Goal: Task Accomplishment & Management: Manage account settings

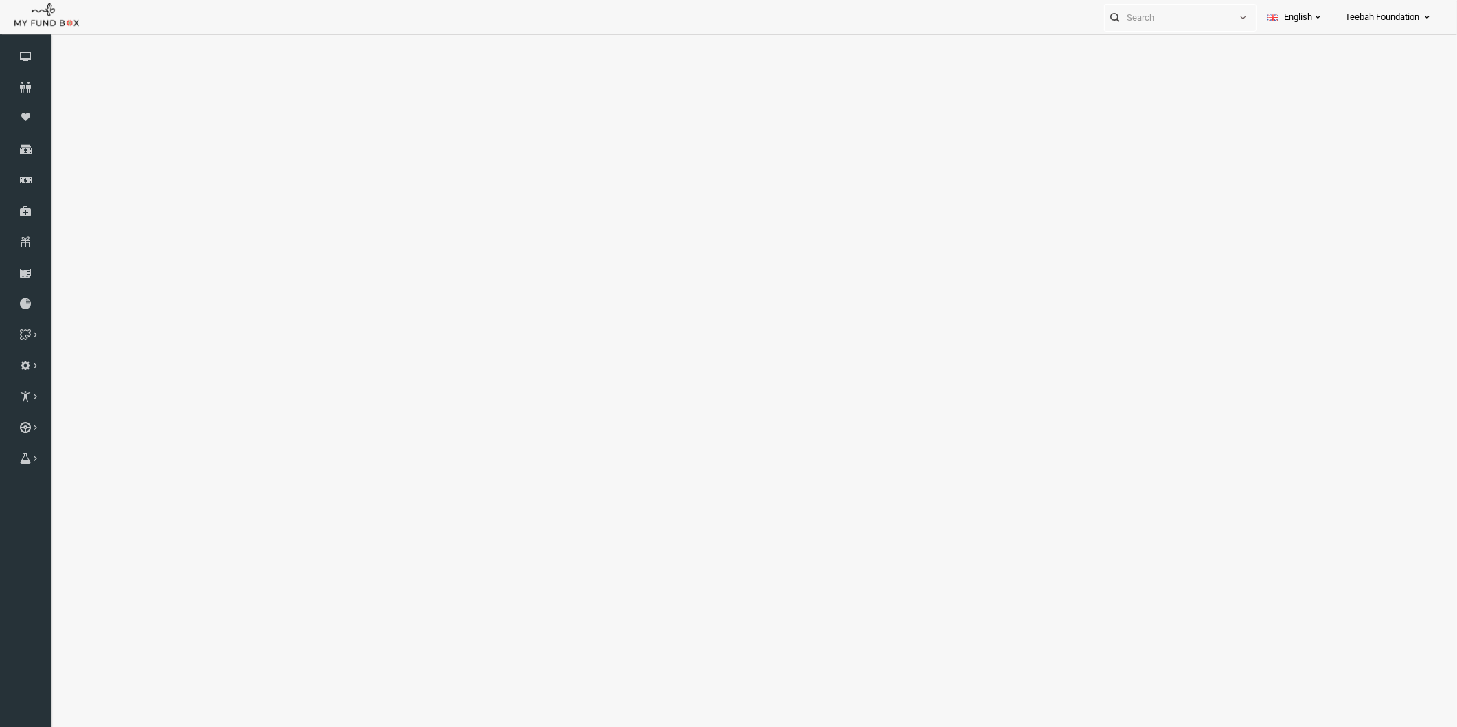
select select "100"
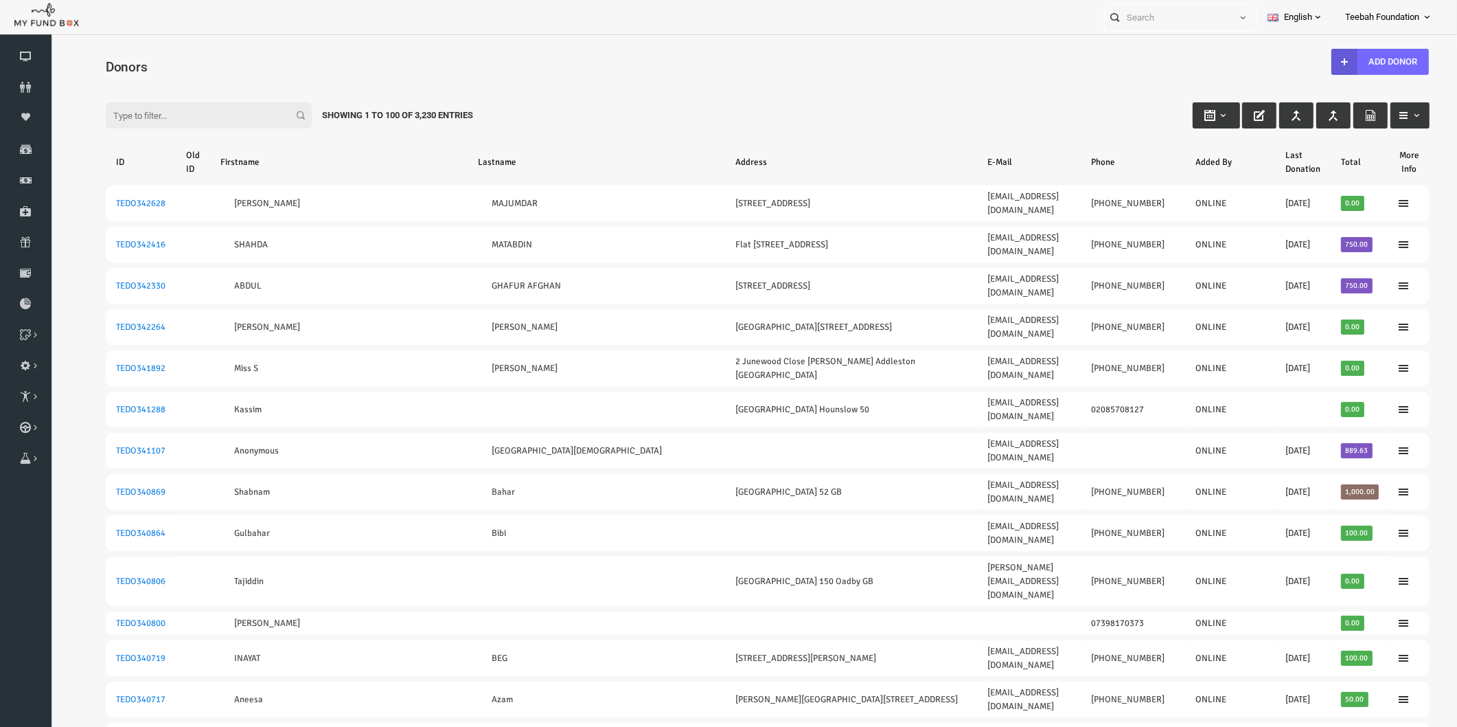
click at [30, 86] on icon at bounding box center [26, 87] width 52 height 11
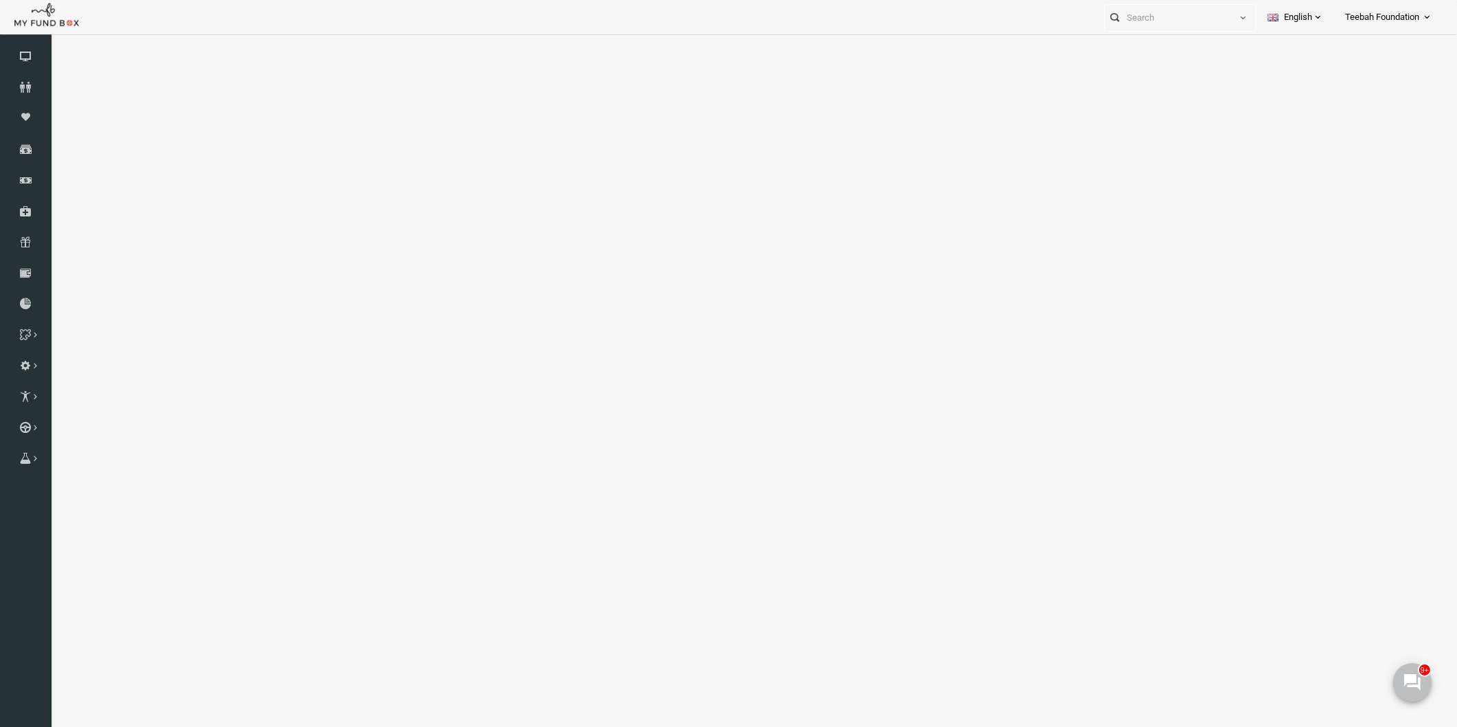
select select "100"
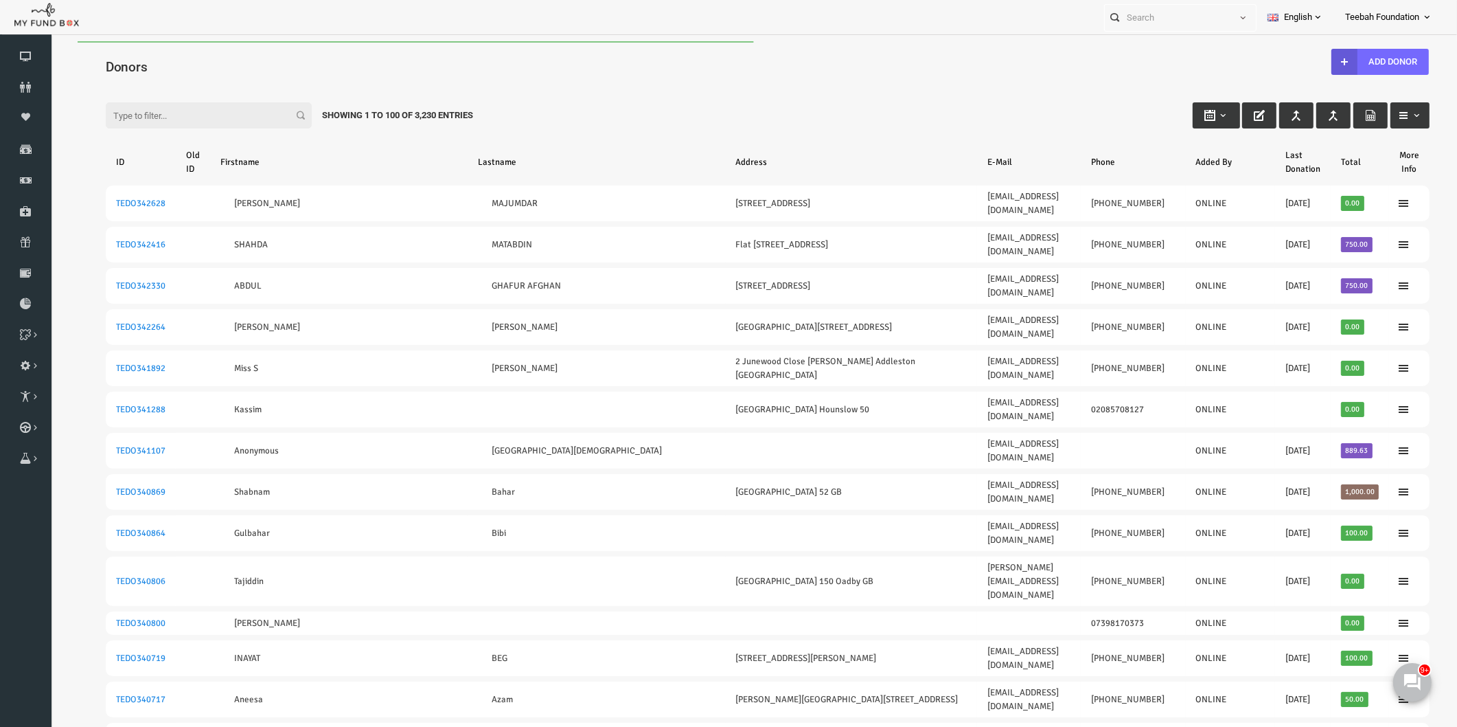
click at [560, 100] on div "Filter: Showing 1 to 100 of 3,230 Entries" at bounding box center [740, 102] width 1352 height 37
click at [112, 118] on input "Filter:" at bounding box center [181, 115] width 206 height 26
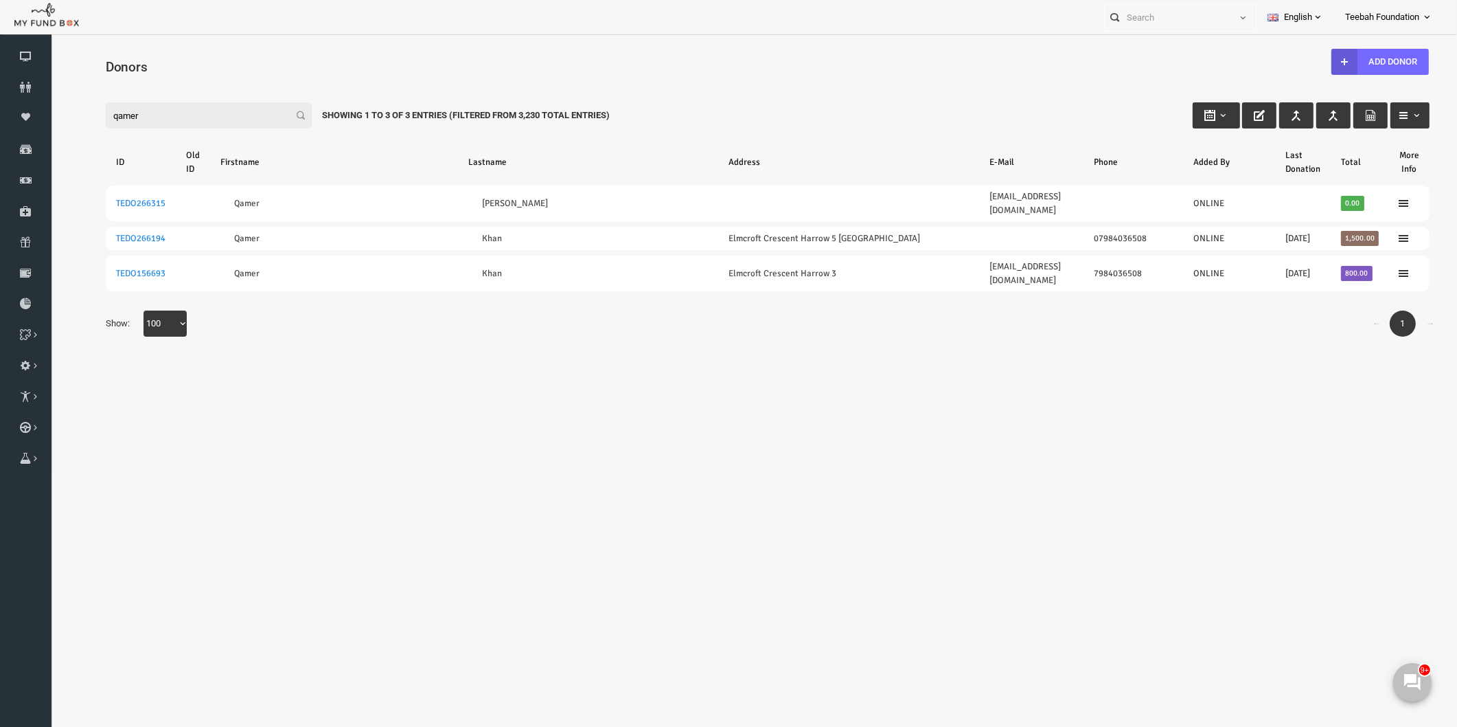
type input "qamer"
click at [1030, 402] on body "Donor Not Found Beneficiary Not Found Partner Not Found!!!! Please Fill out thi…" at bounding box center [739, 400] width 1379 height 718
click at [196, 485] on body "Donor Not Found Beneficiary Not Found Partner Not Found!!!! Please Fill out thi…" at bounding box center [739, 400] width 1379 height 718
click at [299, 424] on body "Donor Not Found Beneficiary Not Found Partner Not Found!!!! Please Fill out thi…" at bounding box center [739, 400] width 1379 height 718
click at [810, 376] on body "Donor Not Found Beneficiary Not Found Partner Not Found!!!! Please Fill out thi…" at bounding box center [739, 400] width 1379 height 718
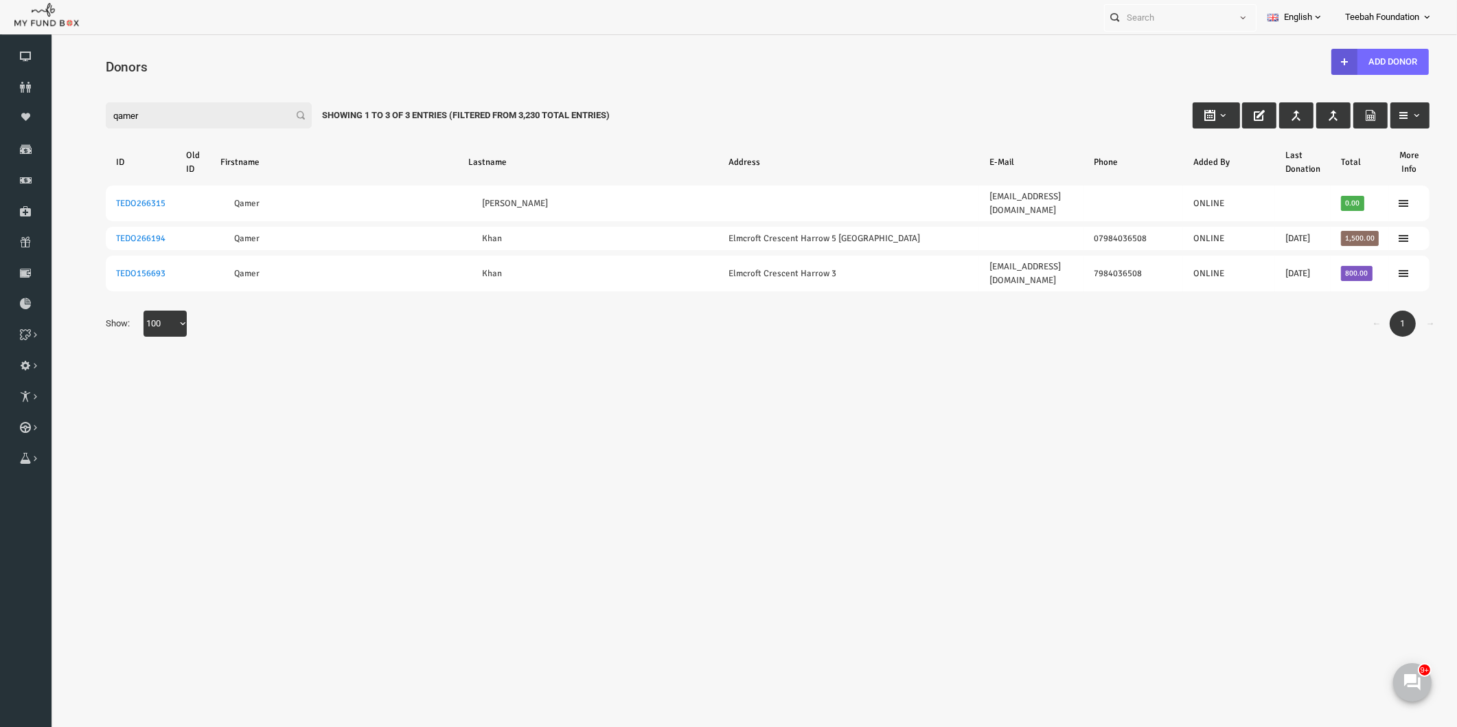
click at [1019, 332] on div "Search: By ID: Note :ID should be atleast 5 digits By Name: Note :Name should b…" at bounding box center [739, 217] width 1379 height 294
click at [852, 354] on body "Donor Not Found Beneficiary Not Found Partner Not Found!!!! Please Fill out thi…" at bounding box center [739, 400] width 1379 height 718
click at [22, 88] on icon at bounding box center [26, 87] width 52 height 11
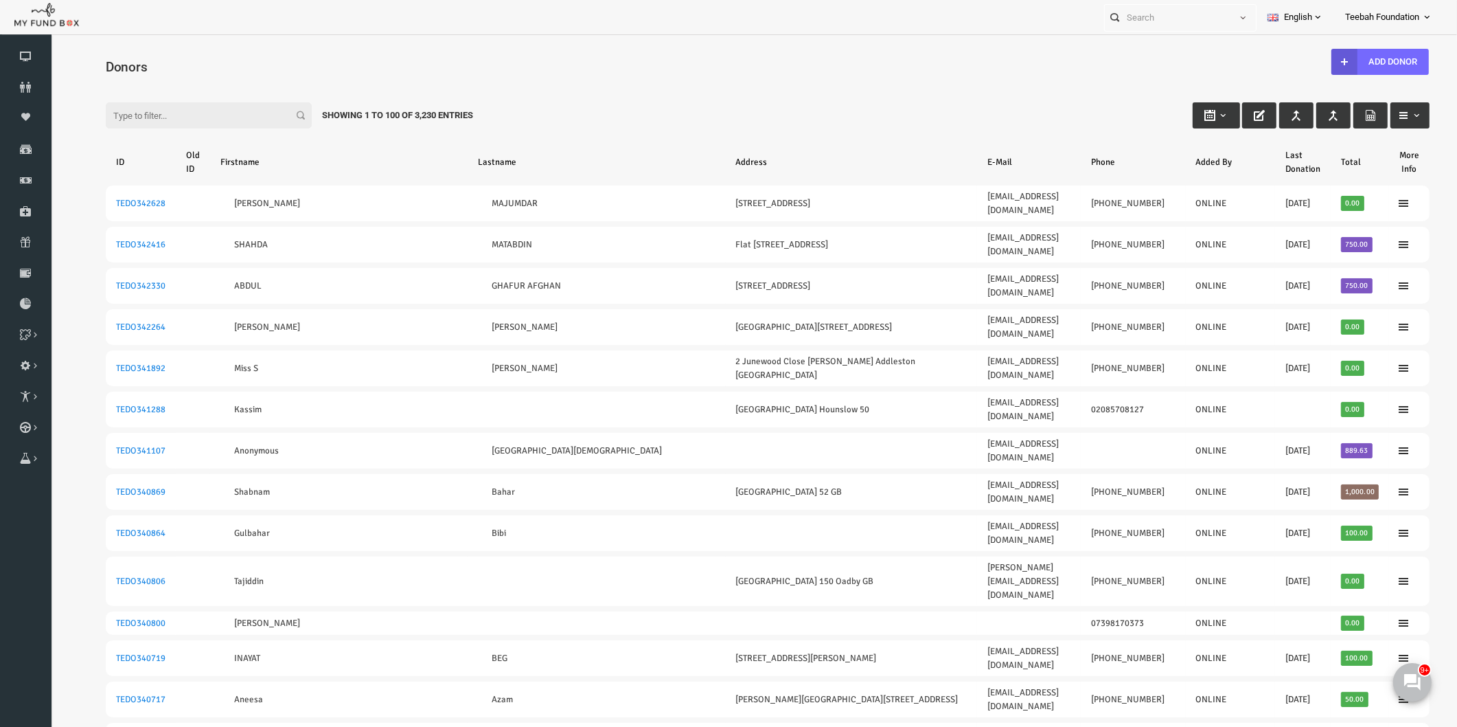
click at [545, 104] on div "Filter: Showing 1 to 100 of 3,230 Entries" at bounding box center [740, 102] width 1352 height 37
click at [36, 91] on icon at bounding box center [26, 87] width 52 height 11
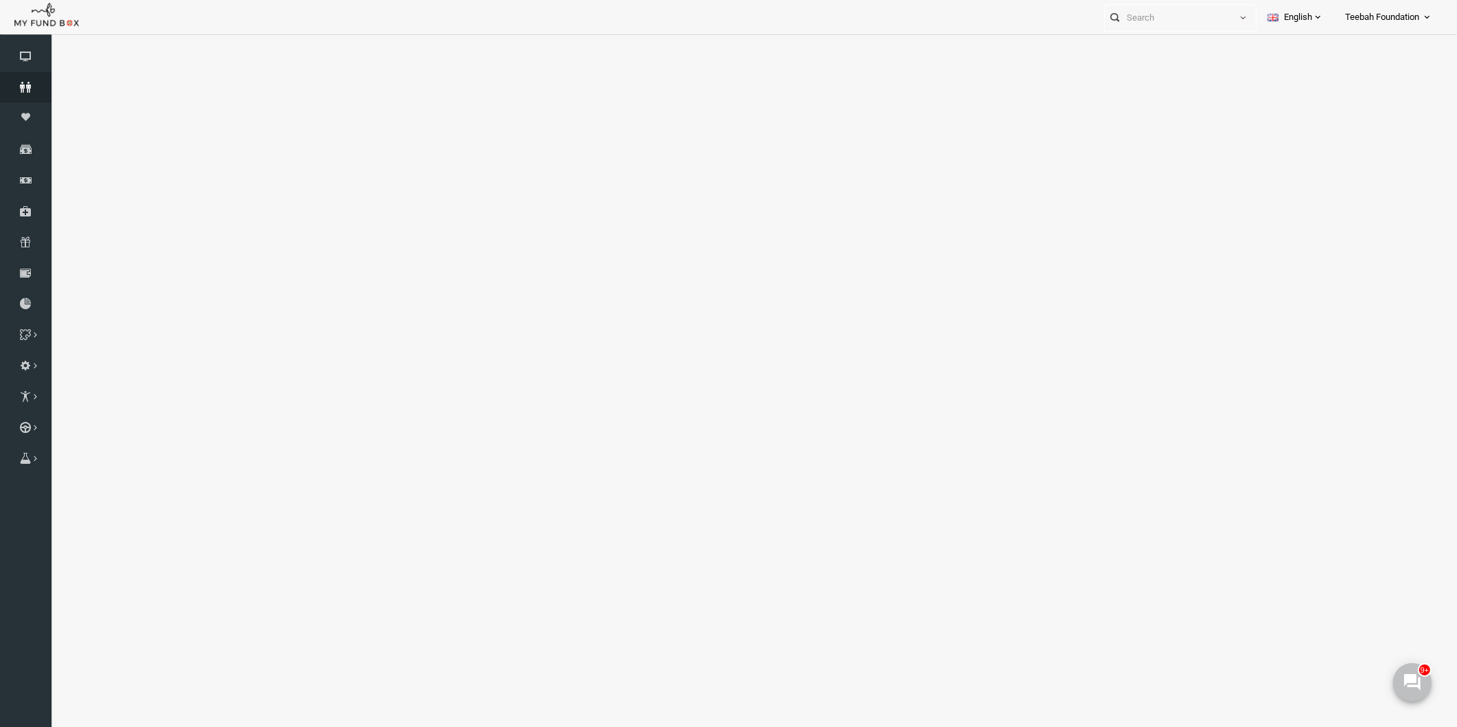
select select "100"
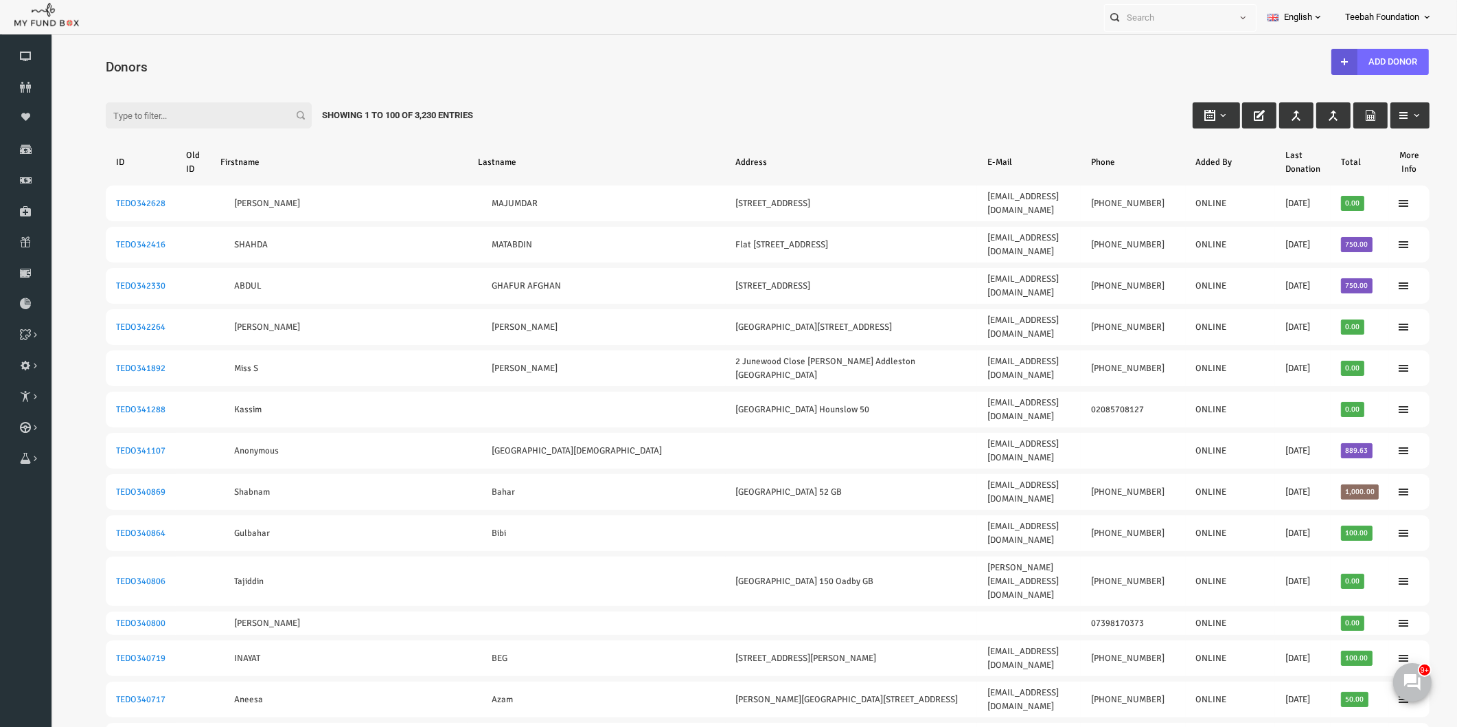
click at [332, 86] on div "Filter: Showing 1 to 100 of 3,230 Entries" at bounding box center [740, 102] width 1352 height 37
click at [844, 100] on div "Filter: Showing 1 to 100 of 3,230 Entries" at bounding box center [740, 102] width 1352 height 37
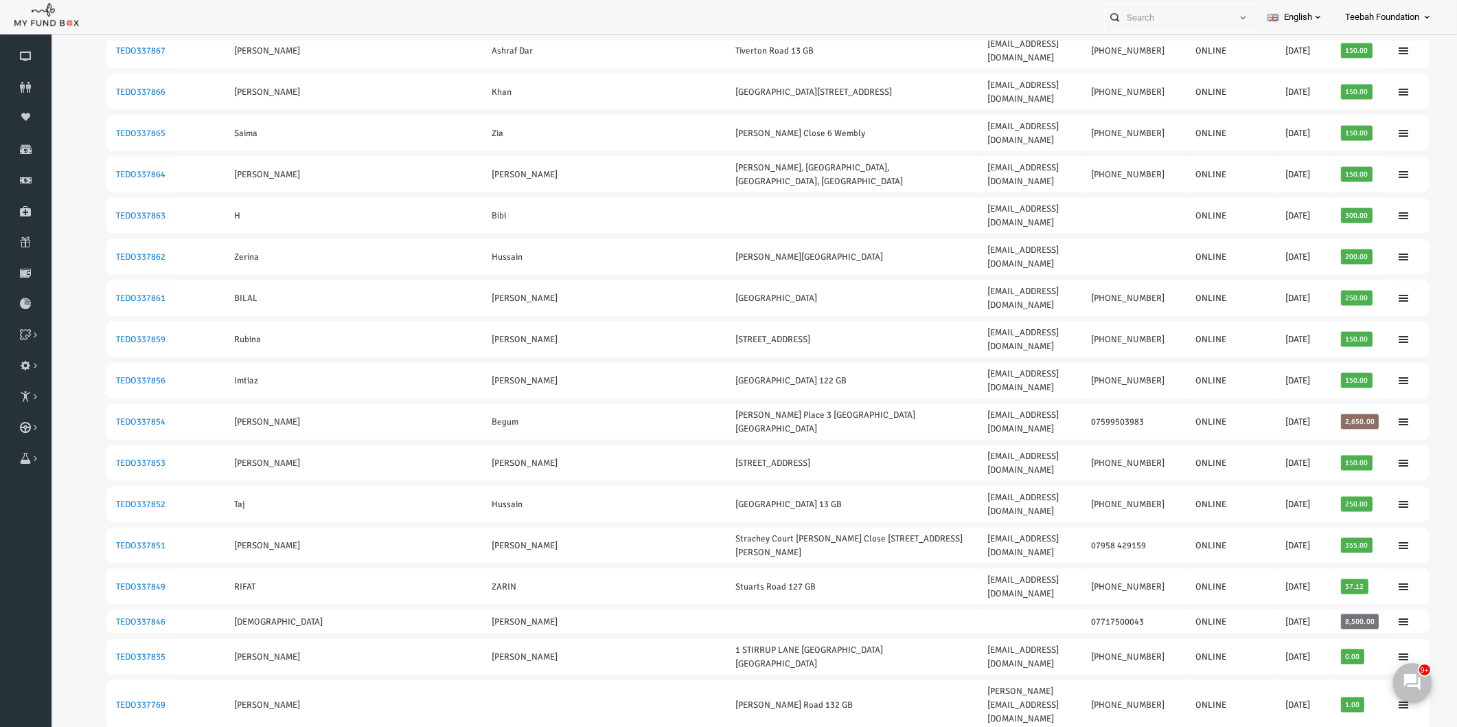
scroll to position [2457, 0]
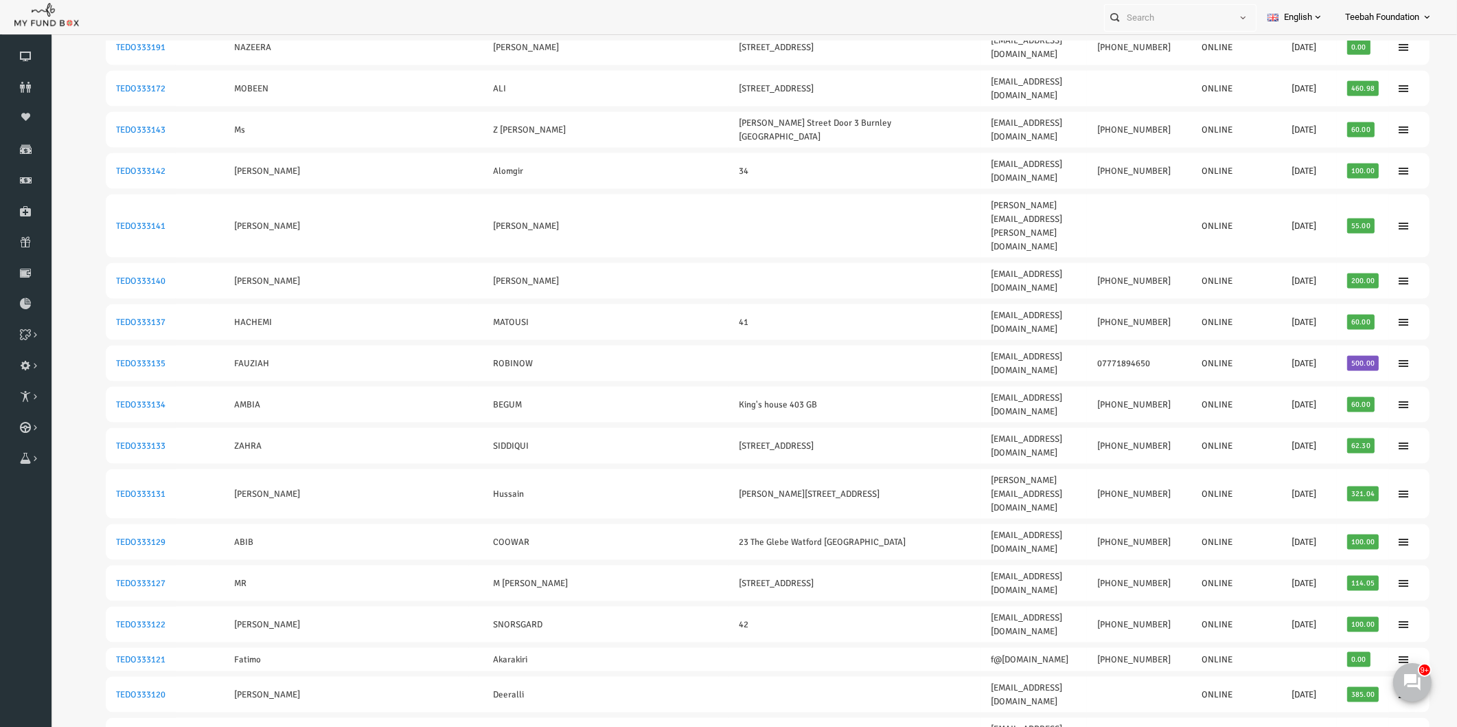
scroll to position [2442, 0]
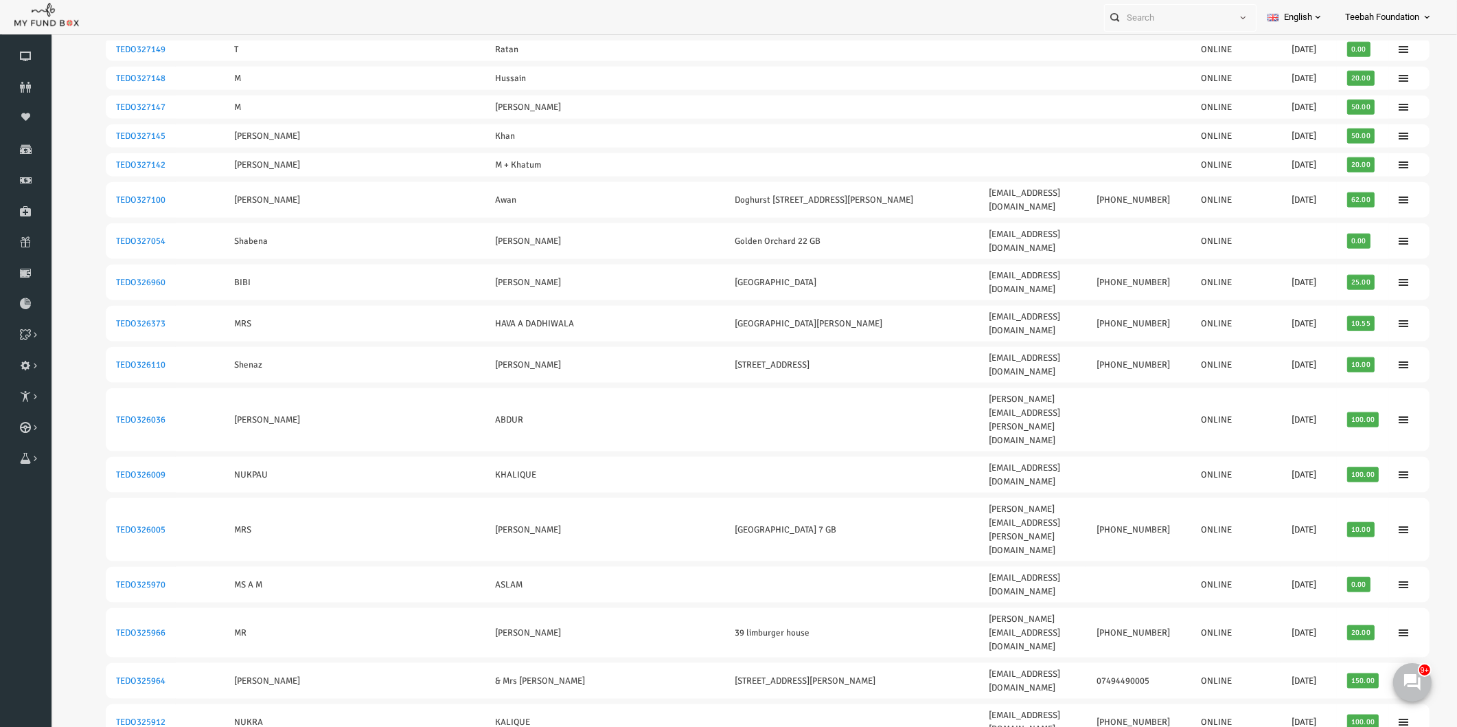
scroll to position [2401, 0]
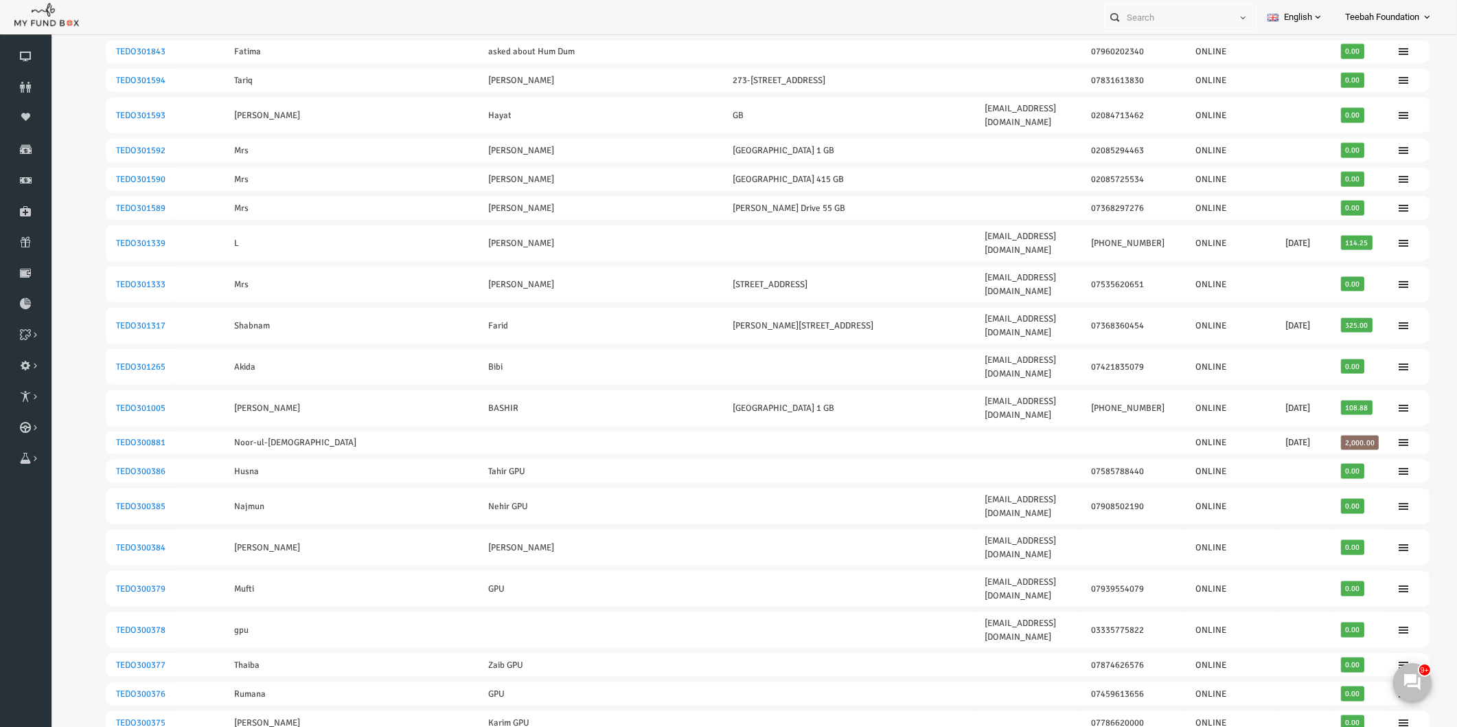
scroll to position [2433, 0]
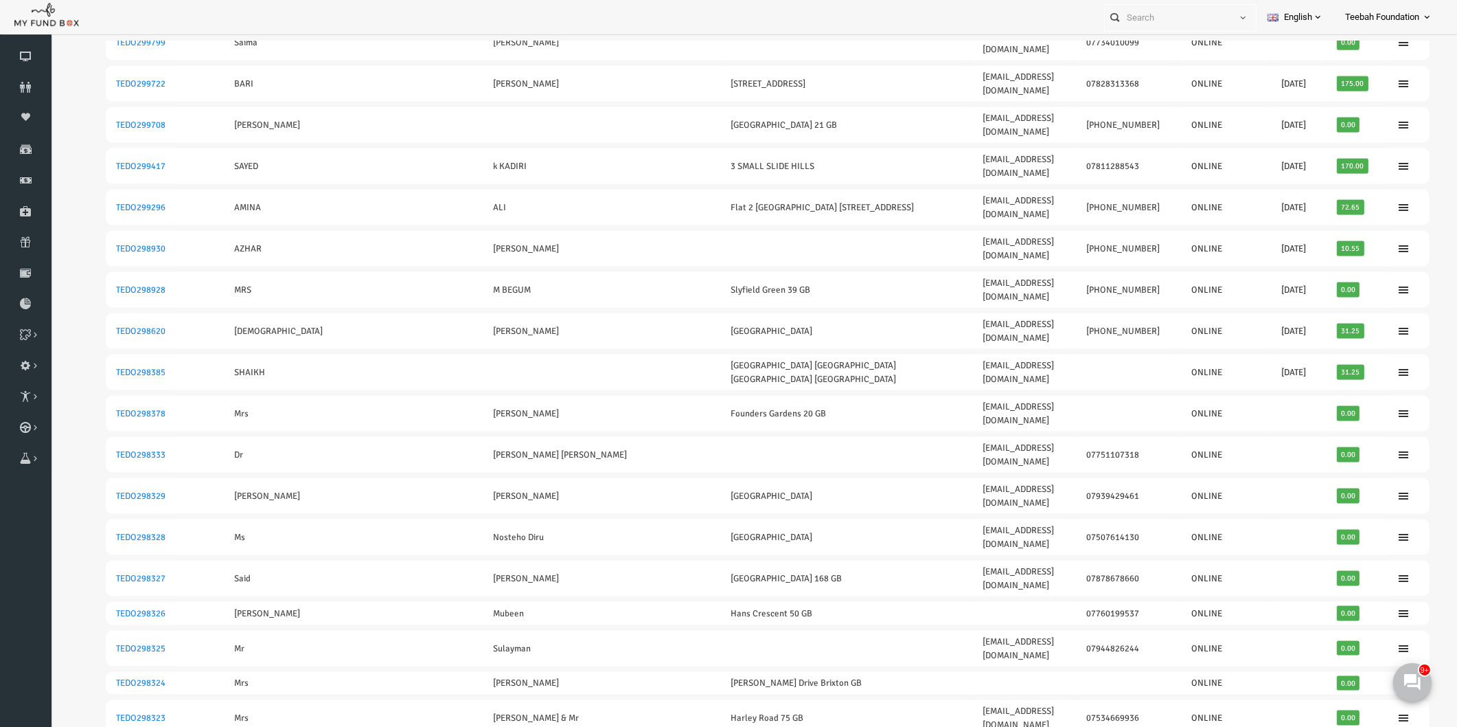
scroll to position [2428, 0]
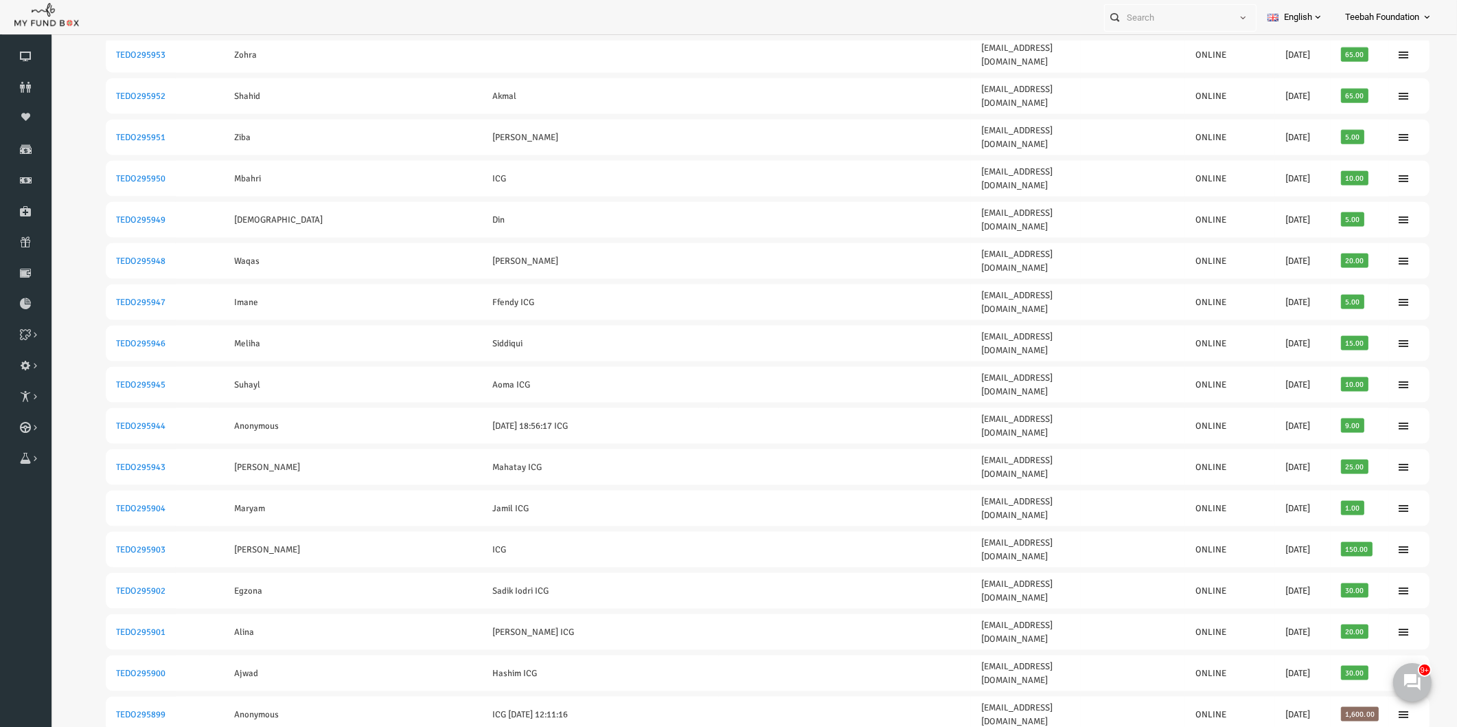
scroll to position [2436, 0]
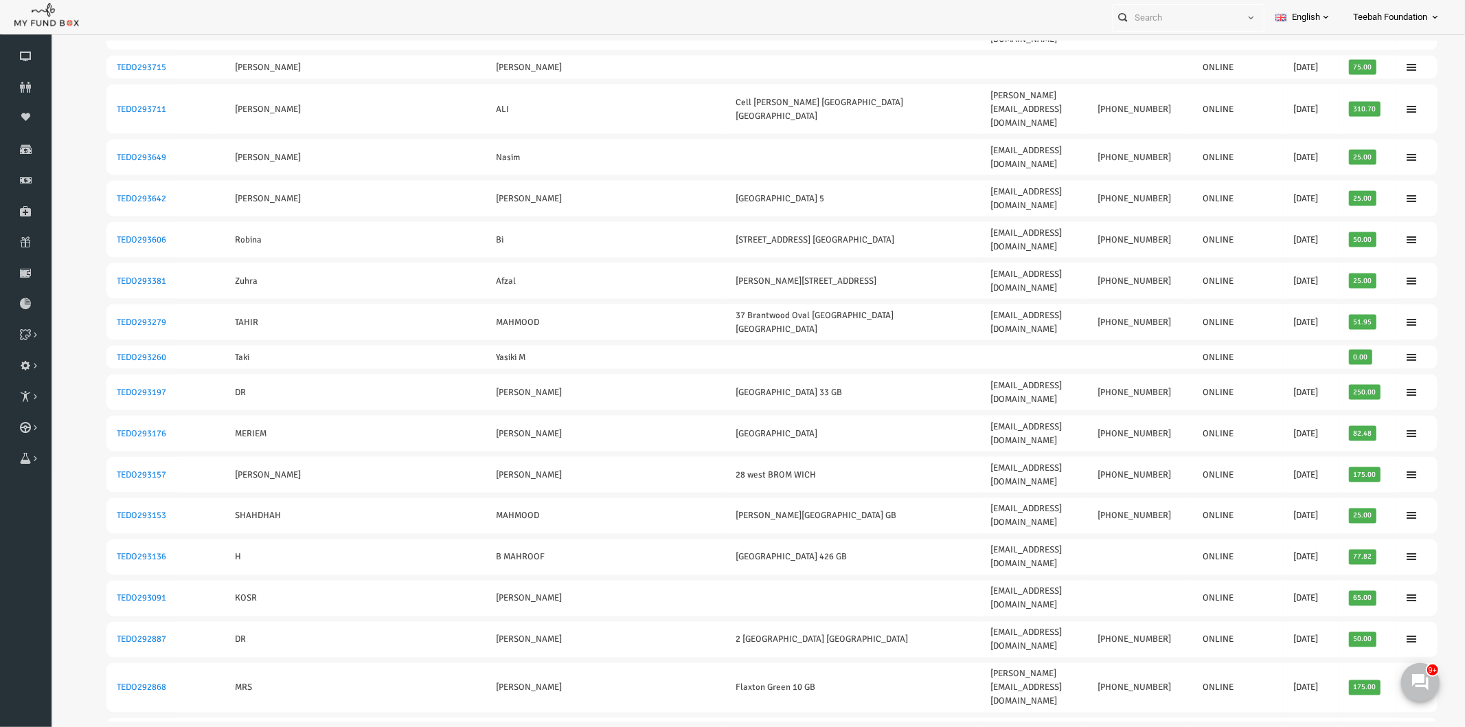
scroll to position [1907, 0]
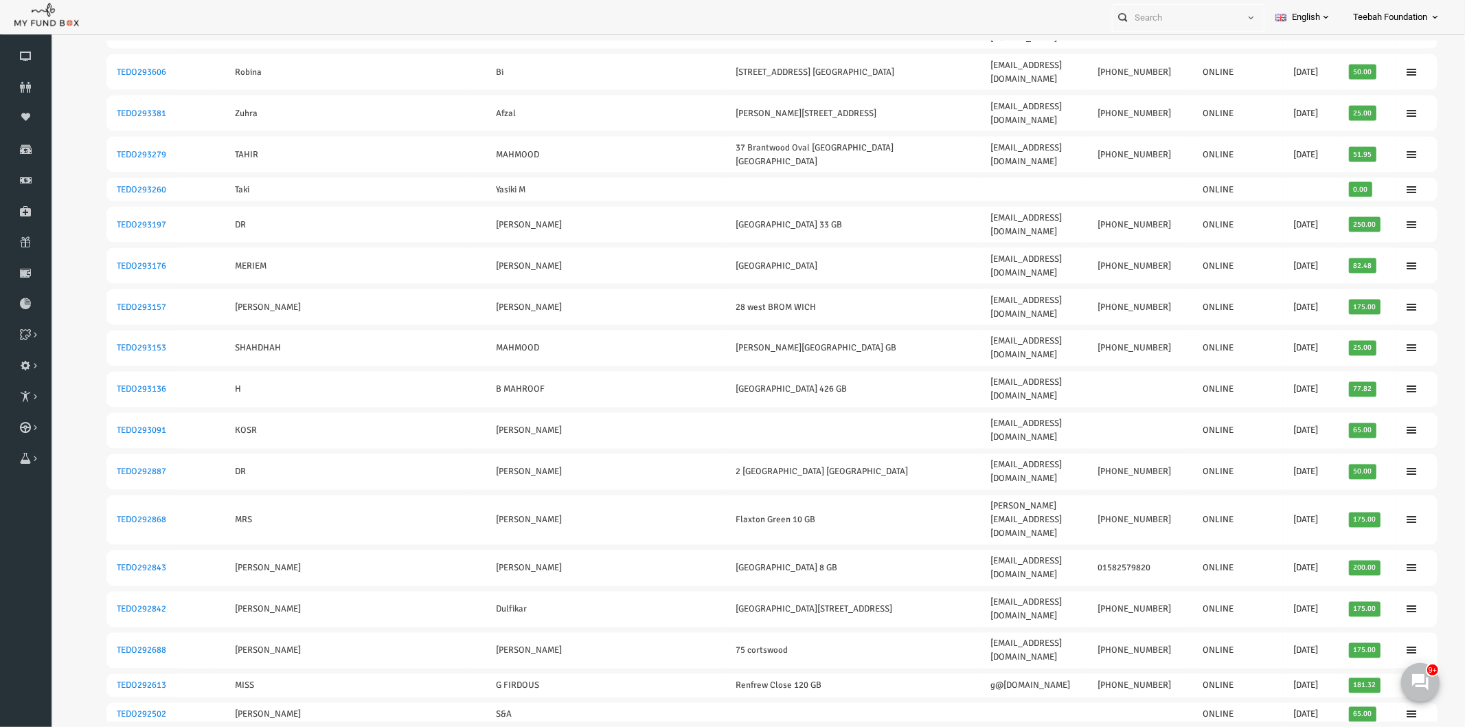
drag, startPoint x: 71, startPoint y: 282, endPoint x: 1324, endPoint y: 298, distance: 1253.6
click at [1324, 298] on table "ID Old ID [PERSON_NAME] Address E-Mail Phone Added By Last Donation Total More …" at bounding box center [743, 387] width 1359 height 4341
click at [73, 345] on iframe at bounding box center [757, 381] width 1415 height 680
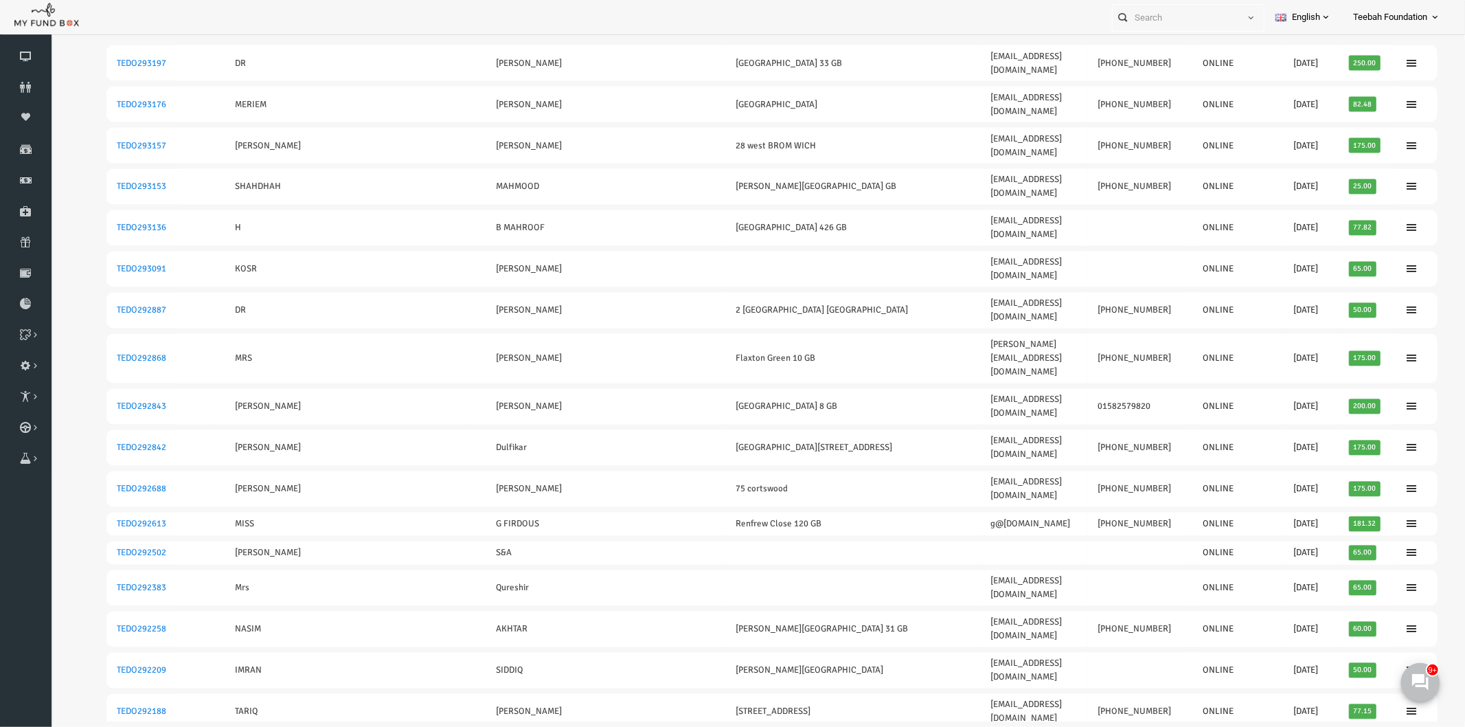
scroll to position [2432, 0]
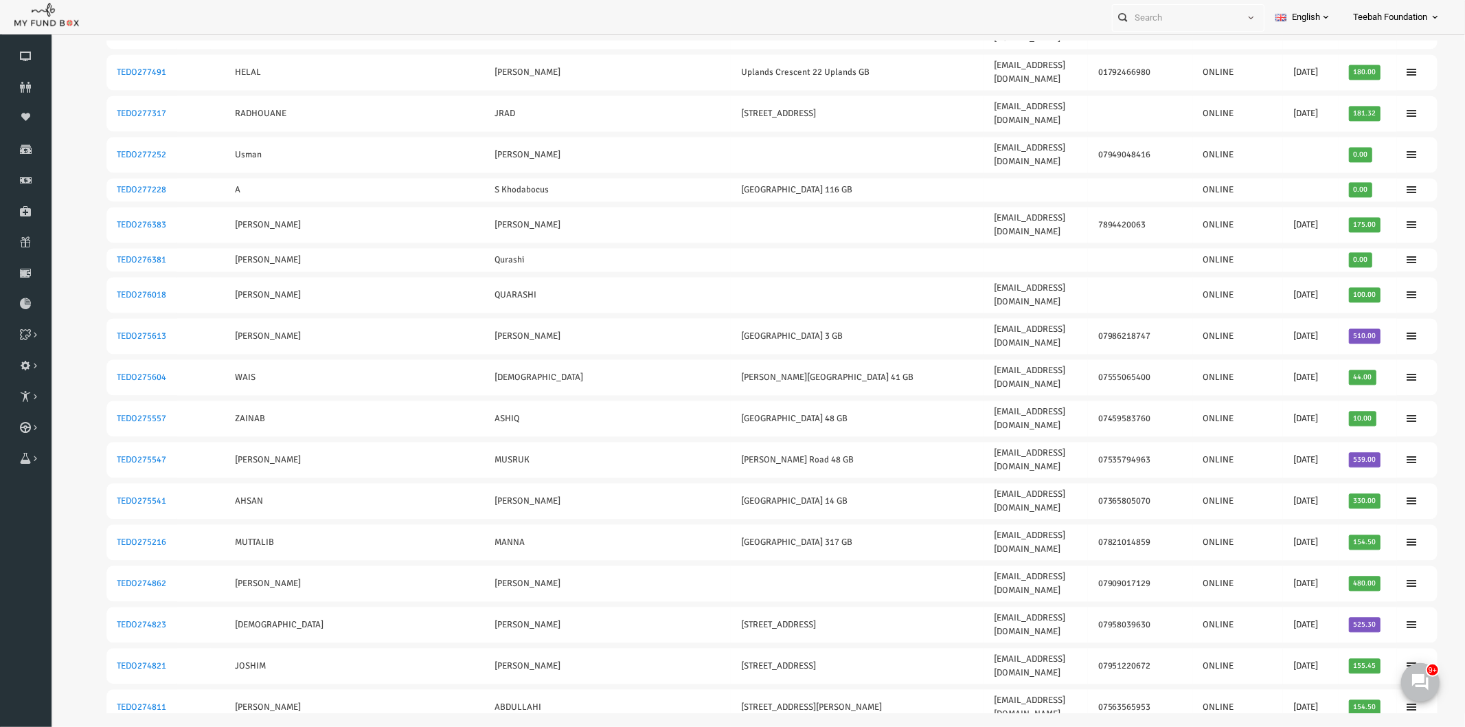
drag, startPoint x: 69, startPoint y: 506, endPoint x: 1373, endPoint y: 499, distance: 1303.6
click at [73, 499] on iframe at bounding box center [757, 377] width 1415 height 672
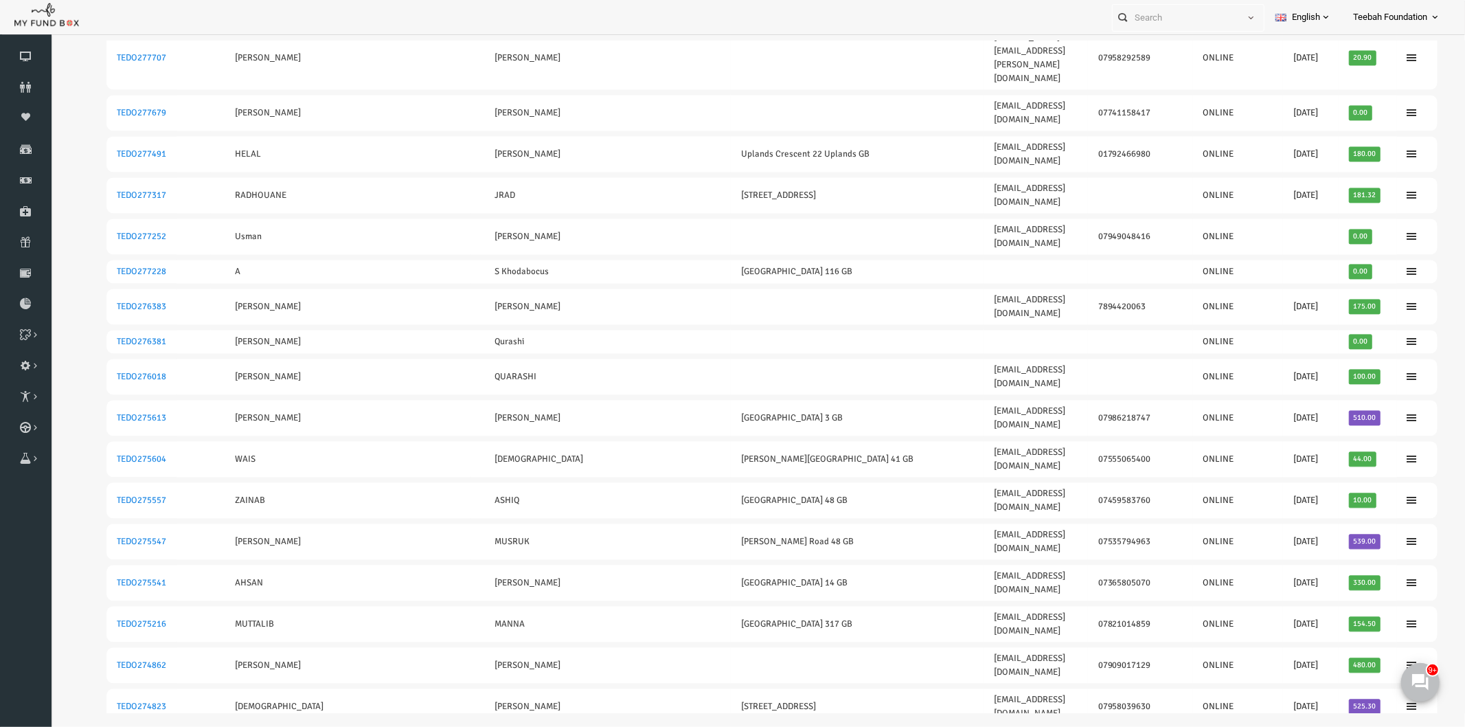
scroll to position [2476, 0]
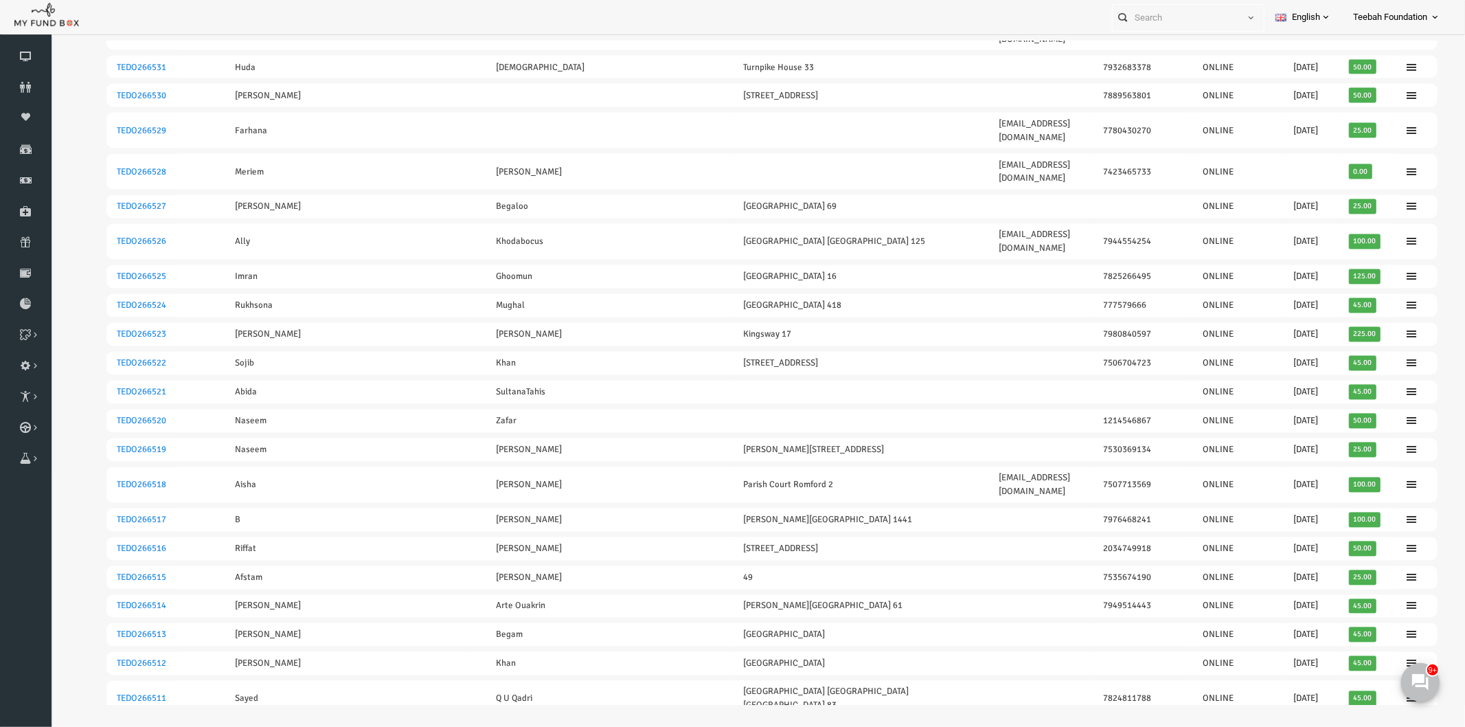
scroll to position [2449, 0]
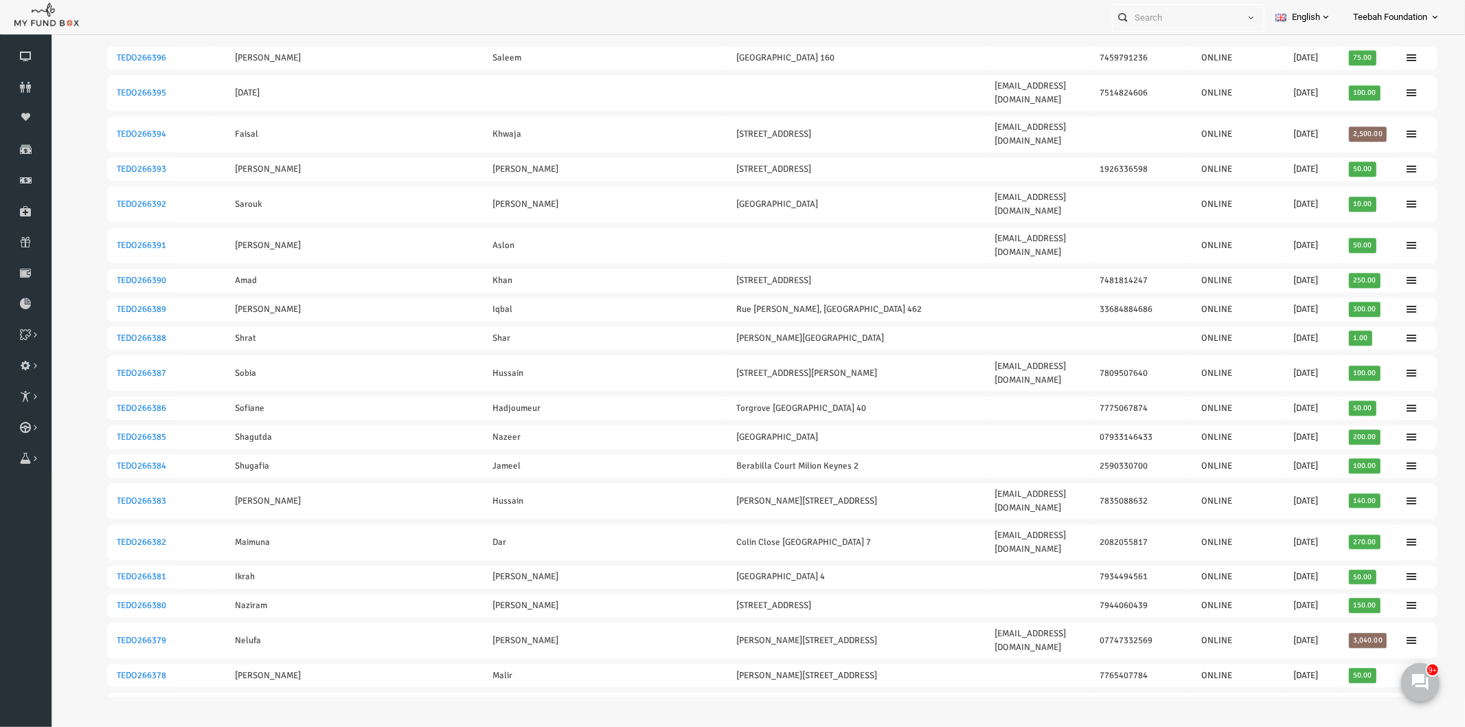
scroll to position [2468, 0]
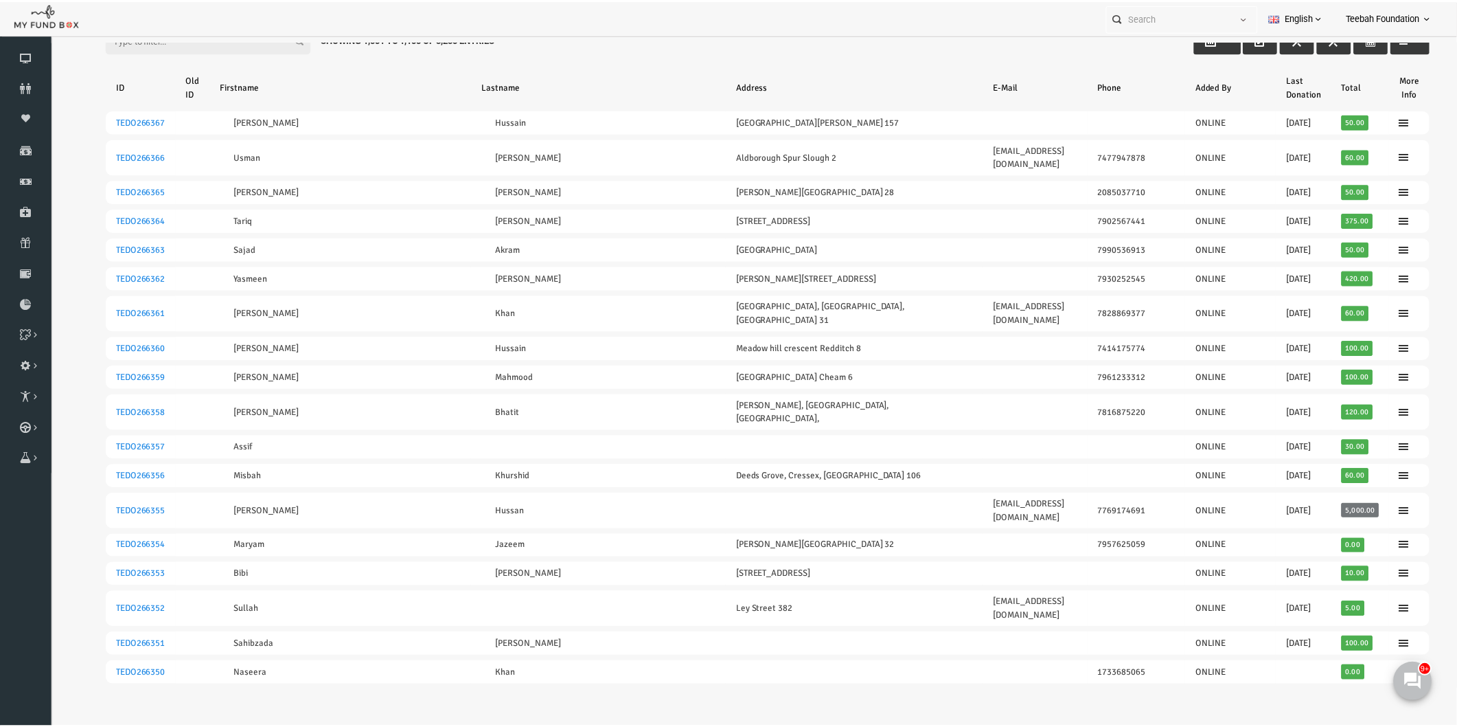
scroll to position [76, 0]
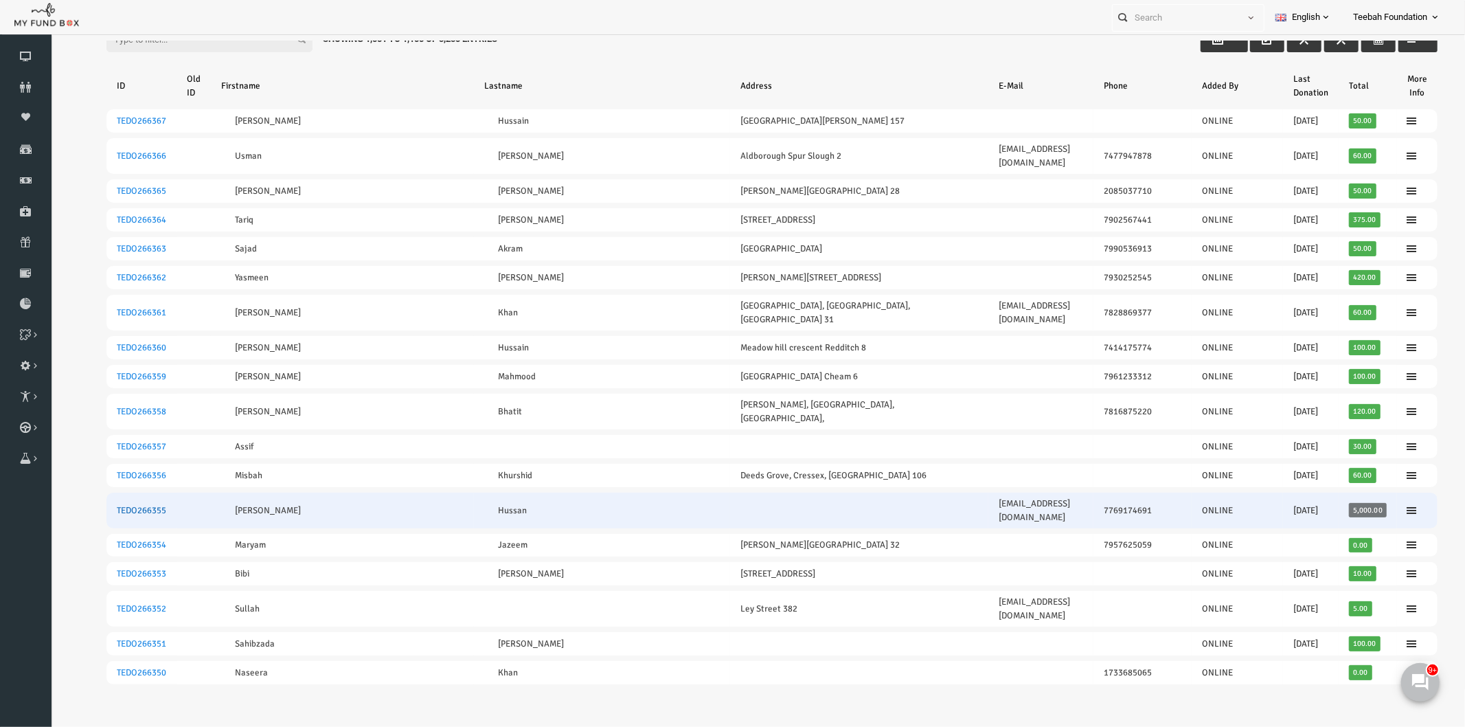
click at [111, 504] on link "TEDO266355" at bounding box center [112, 509] width 49 height 11
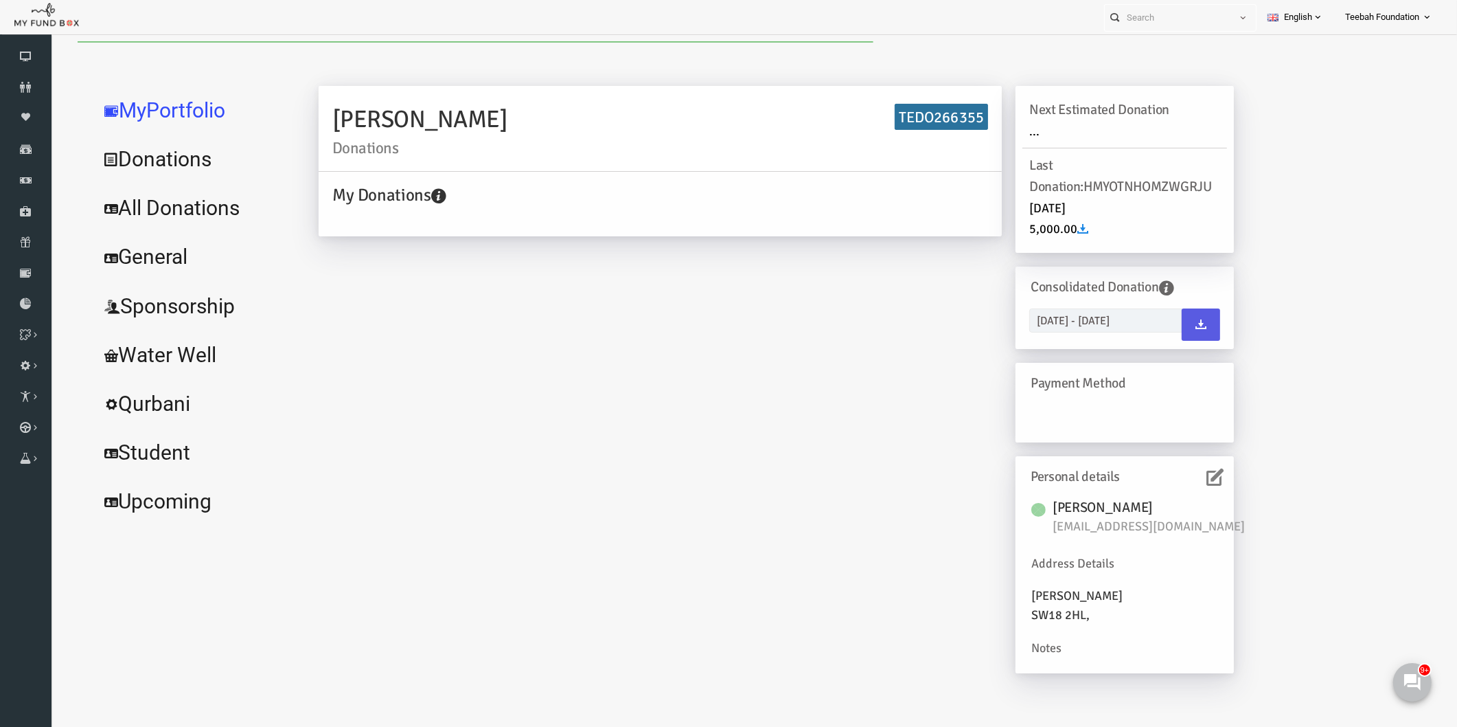
scroll to position [0, 0]
click at [178, 210] on link "All Donations" at bounding box center [167, 207] width 206 height 49
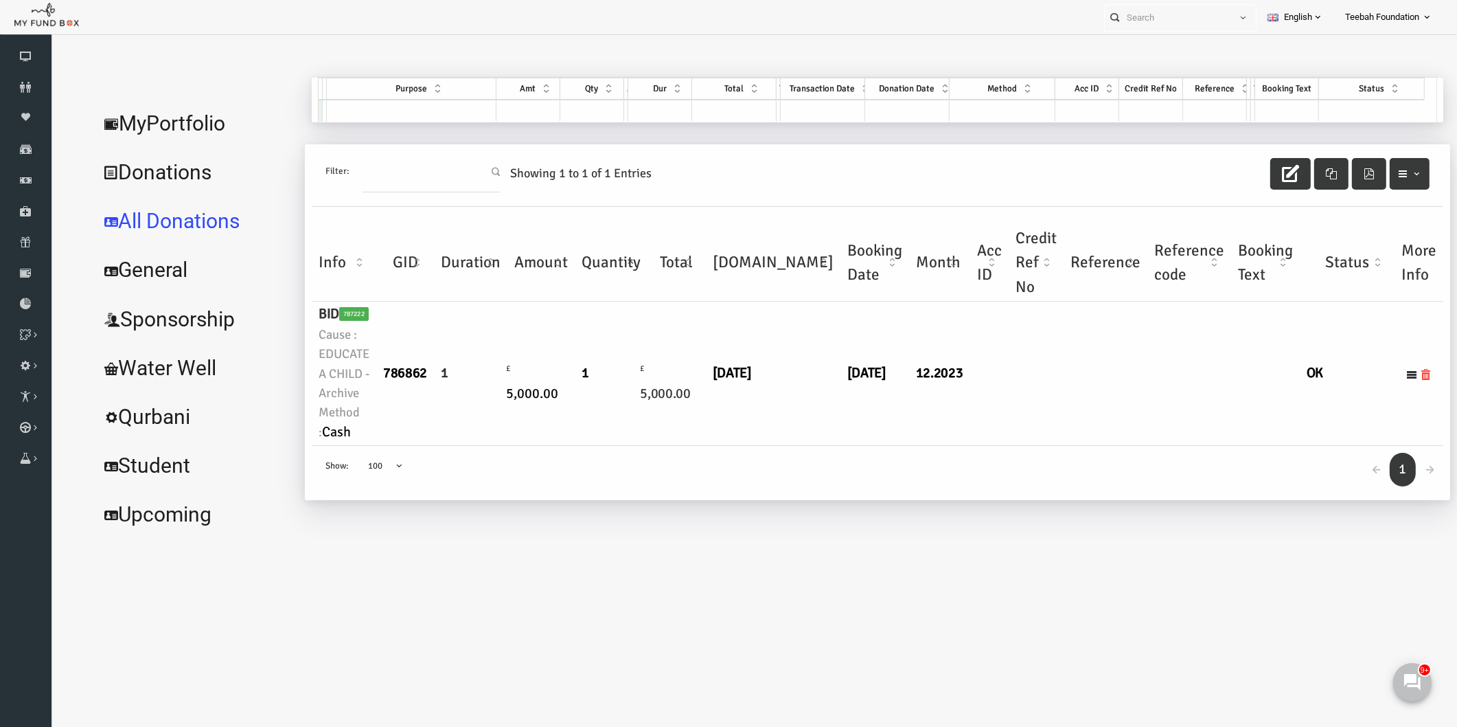
click at [881, 428] on td "12.2023" at bounding box center [911, 374] width 61 height 144
click at [576, 464] on div "← 1 → Show: 10 25 50 100 100" at bounding box center [850, 473] width 1132 height 54
click at [942, 434] on td at bounding box center [961, 374] width 38 height 144
drag, startPoint x: 297, startPoint y: 348, endPoint x: 332, endPoint y: 397, distance: 60.0
click at [332, 397] on small "Cause : EDUCATE A CHILD - Archive" at bounding box center [316, 364] width 51 height 78
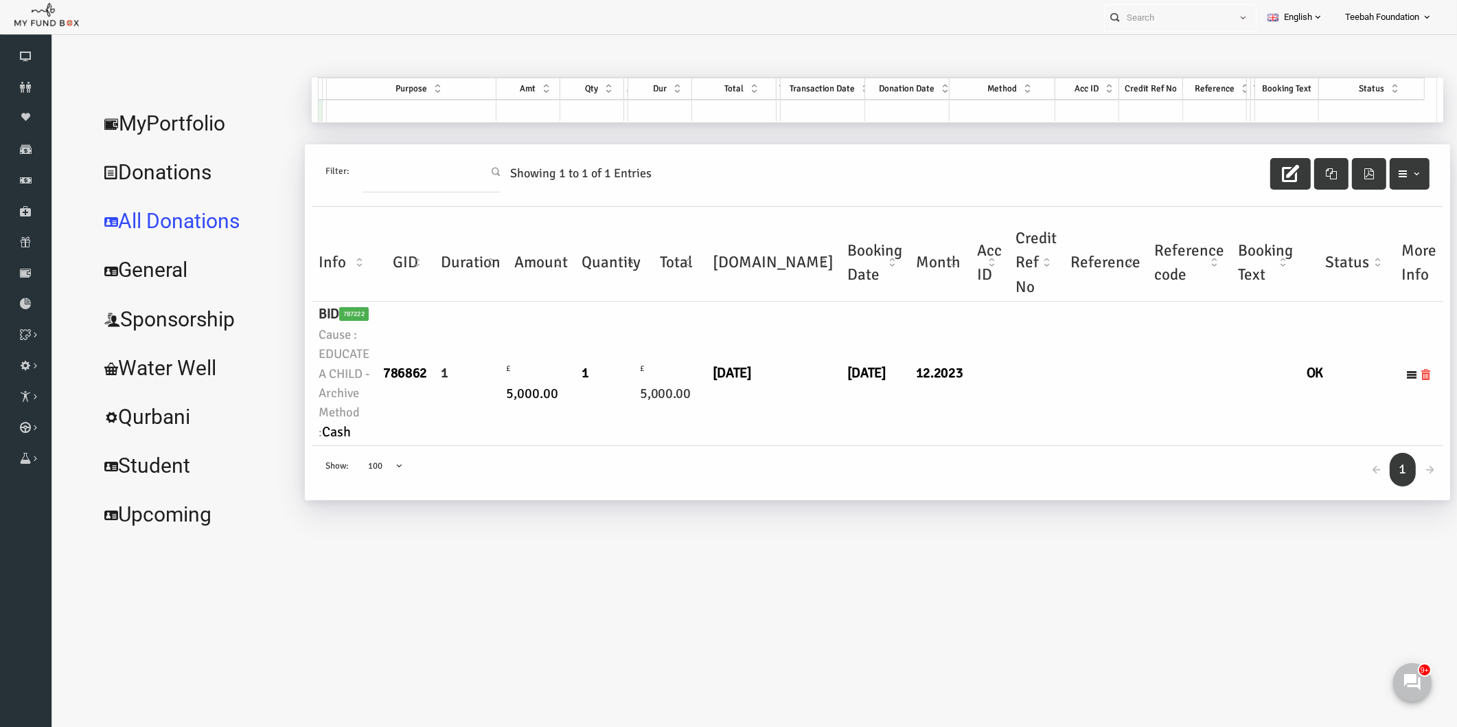
click at [451, 429] on td "1" at bounding box center [442, 374] width 73 height 144
click at [194, 125] on link "MyPortfolio" at bounding box center [167, 123] width 206 height 49
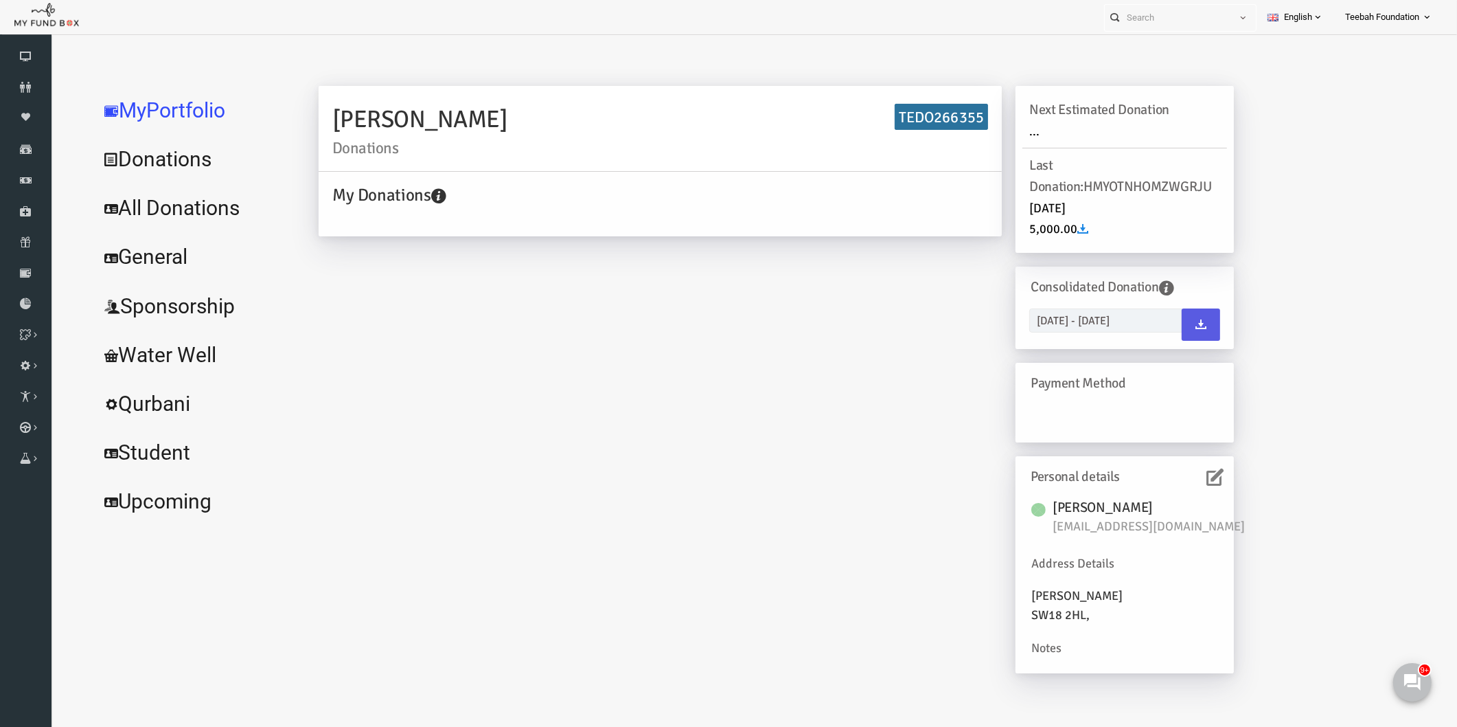
click at [1197, 482] on div "Personal details" at bounding box center [1097, 476] width 205 height 27
click at [1195, 477] on icon at bounding box center [1187, 476] width 17 height 17
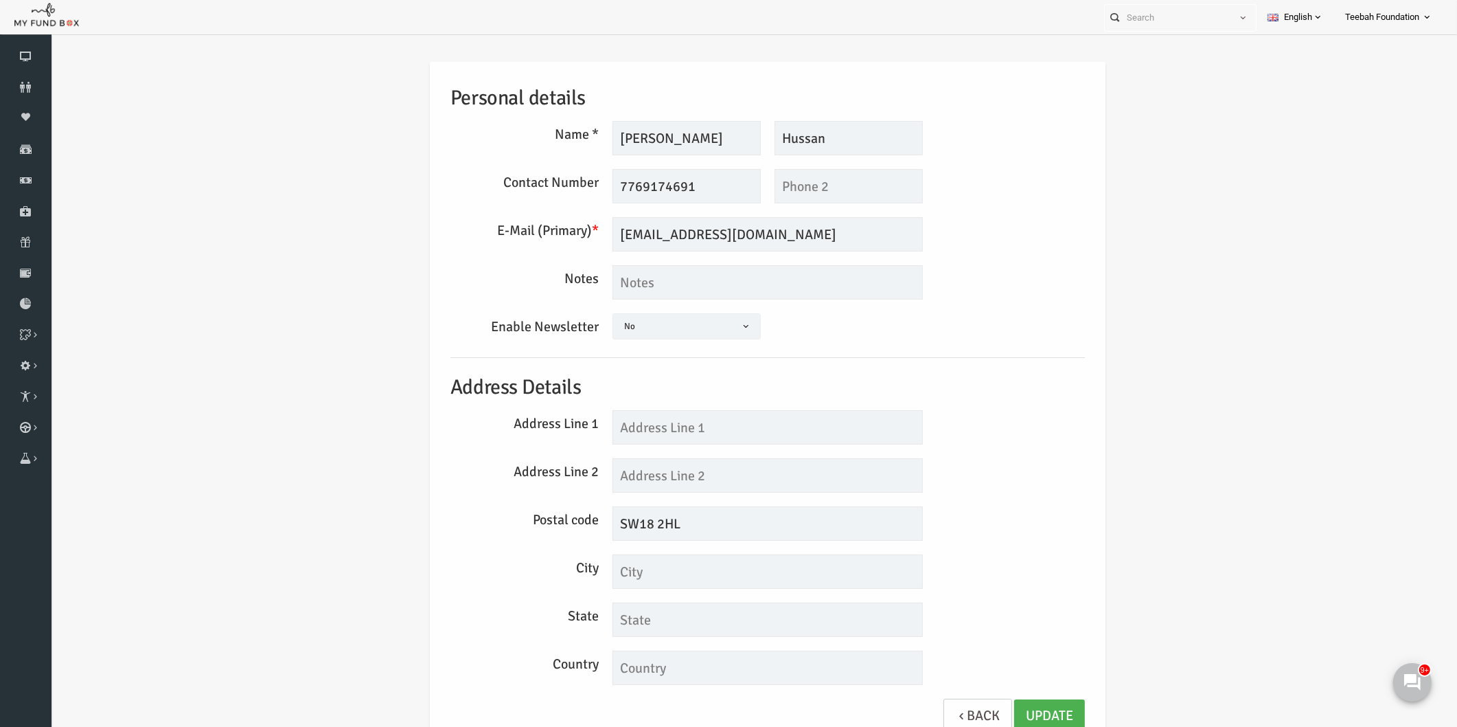
click at [1228, 450] on div "Personal details Name * [PERSON_NAME] Description allows upto maximum of 255 ch…" at bounding box center [739, 408] width 1379 height 734
click at [1071, 473] on div "Personal details Name * [PERSON_NAME] Description allows upto maximum of 255 ch…" at bounding box center [740, 404] width 676 height 685
click at [591, 185] on input "7769174691" at bounding box center [658, 186] width 148 height 34
type input "07769174691"
click at [708, 277] on textarea at bounding box center [739, 282] width 310 height 34
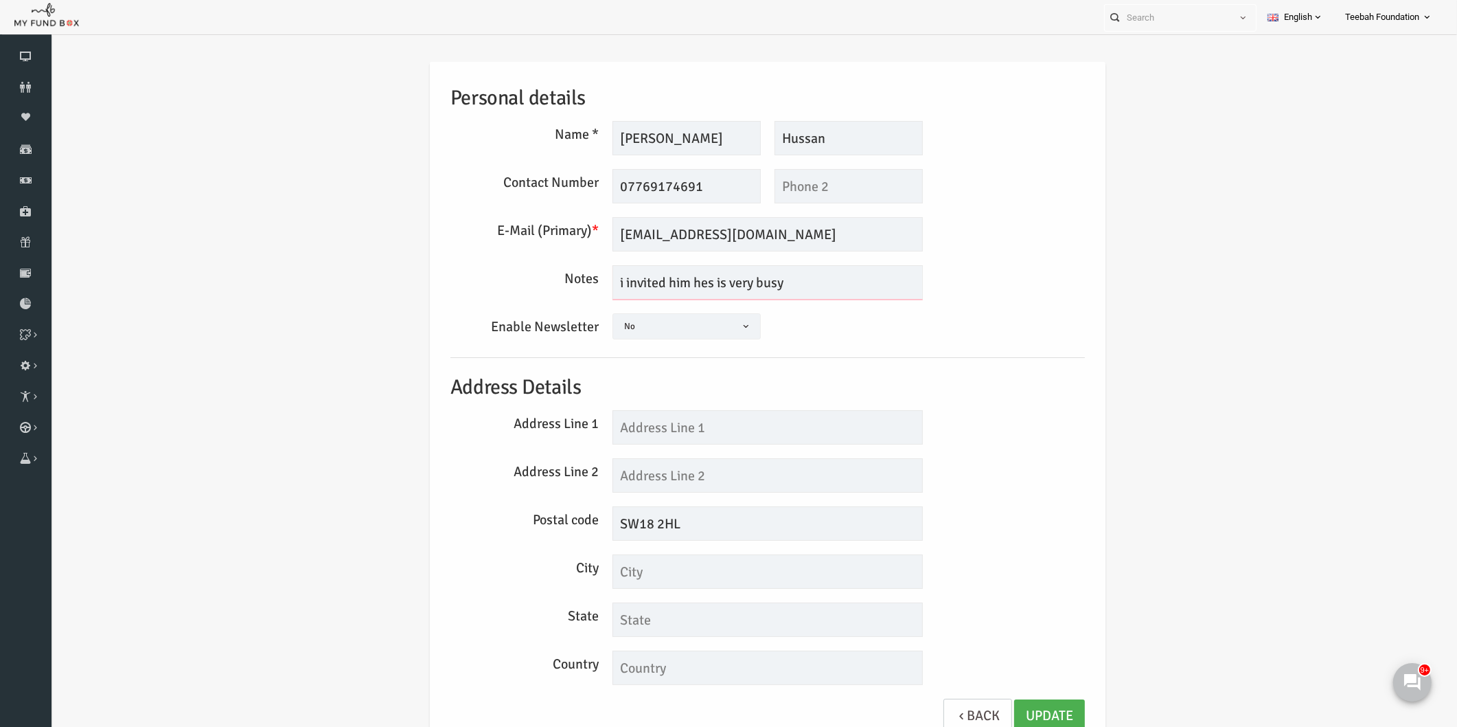
click at [684, 284] on textarea "i invited him hes is very busy" at bounding box center [739, 282] width 310 height 34
click at [765, 275] on textarea "i invited him he is very busy" at bounding box center [739, 282] width 310 height 34
type textarea "i invited him he is very busy, he declined"
click at [999, 711] on link "Update" at bounding box center [1021, 716] width 71 height 34
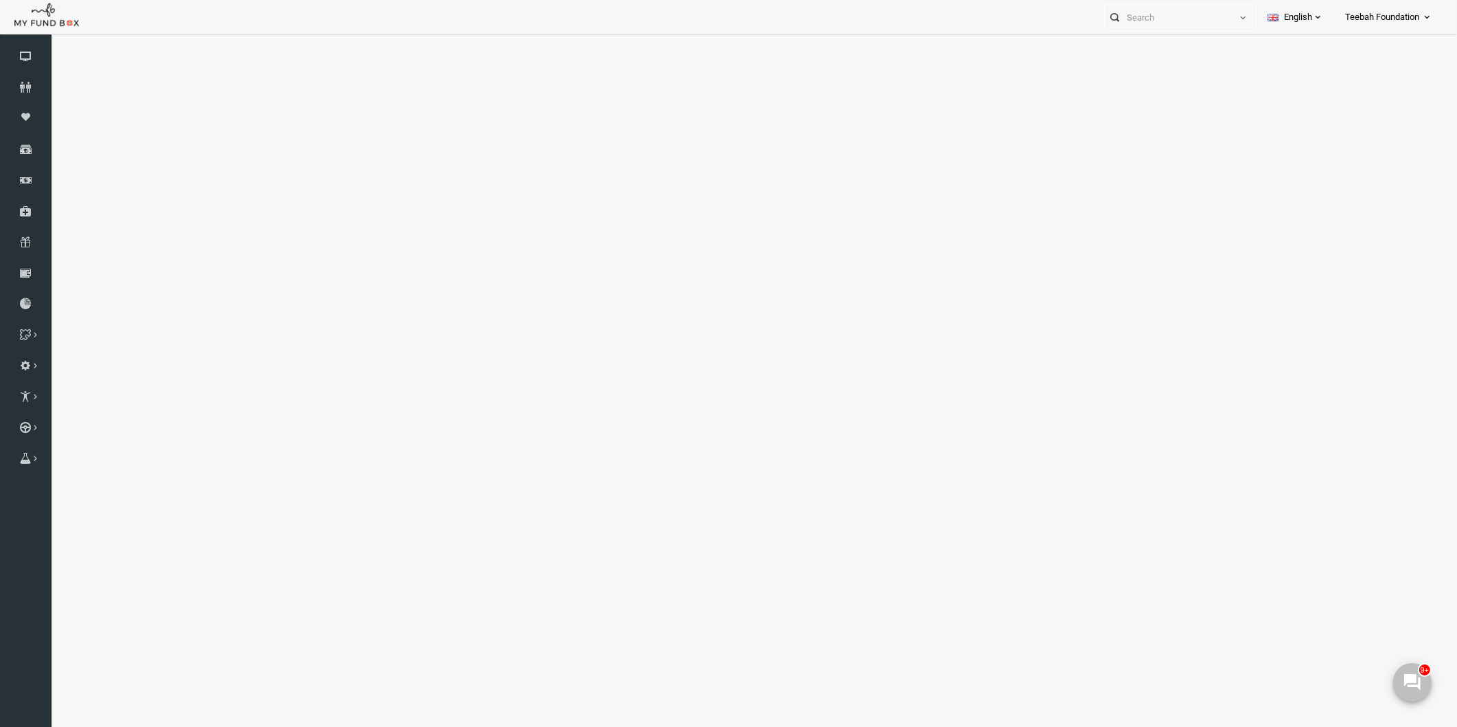
select select "100"
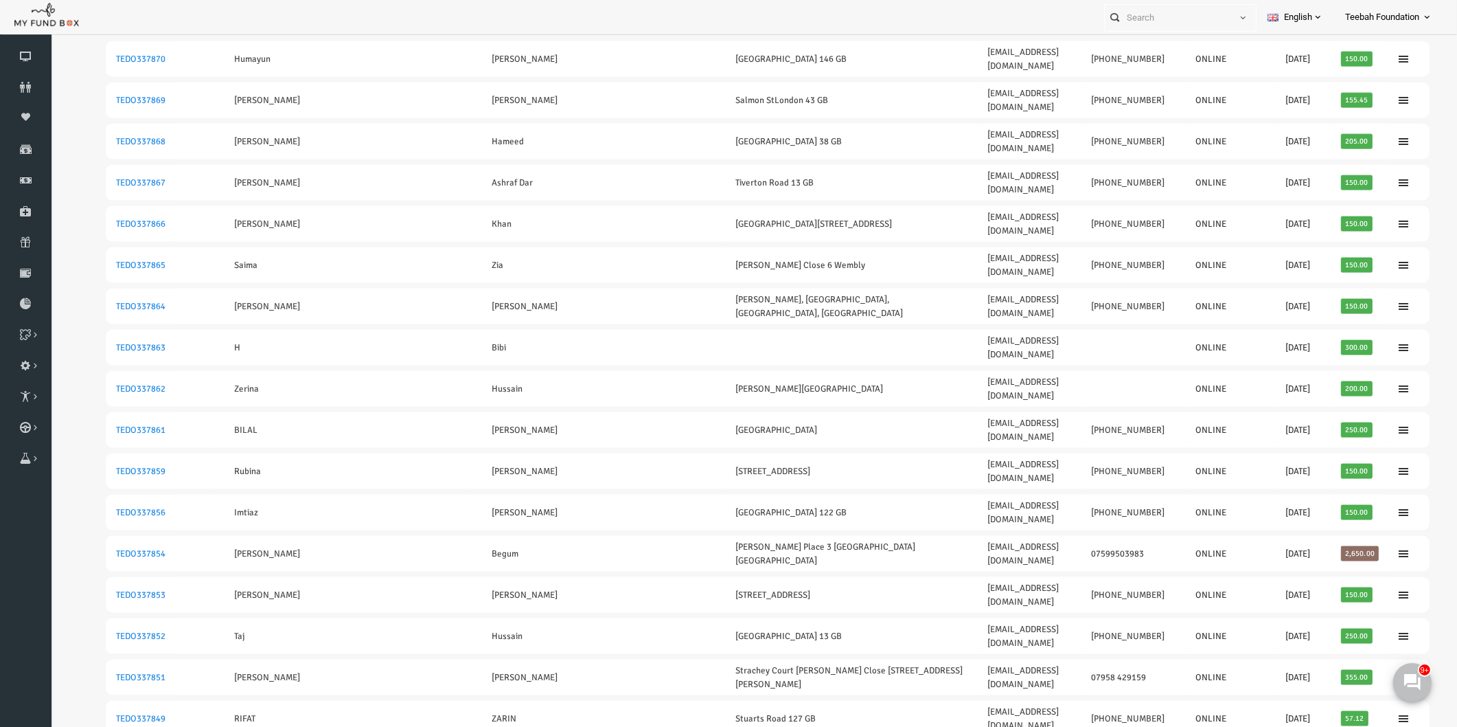
scroll to position [2457, 0]
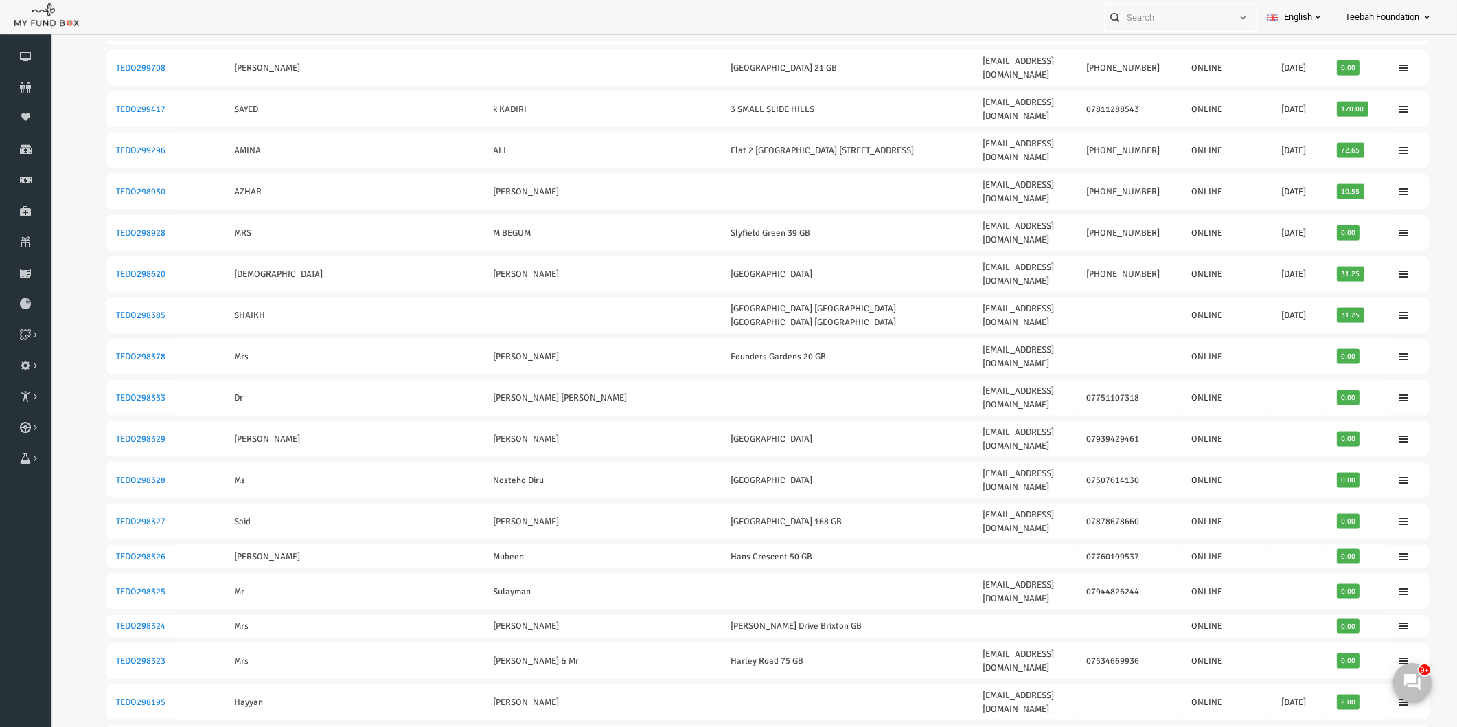
scroll to position [2405, 0]
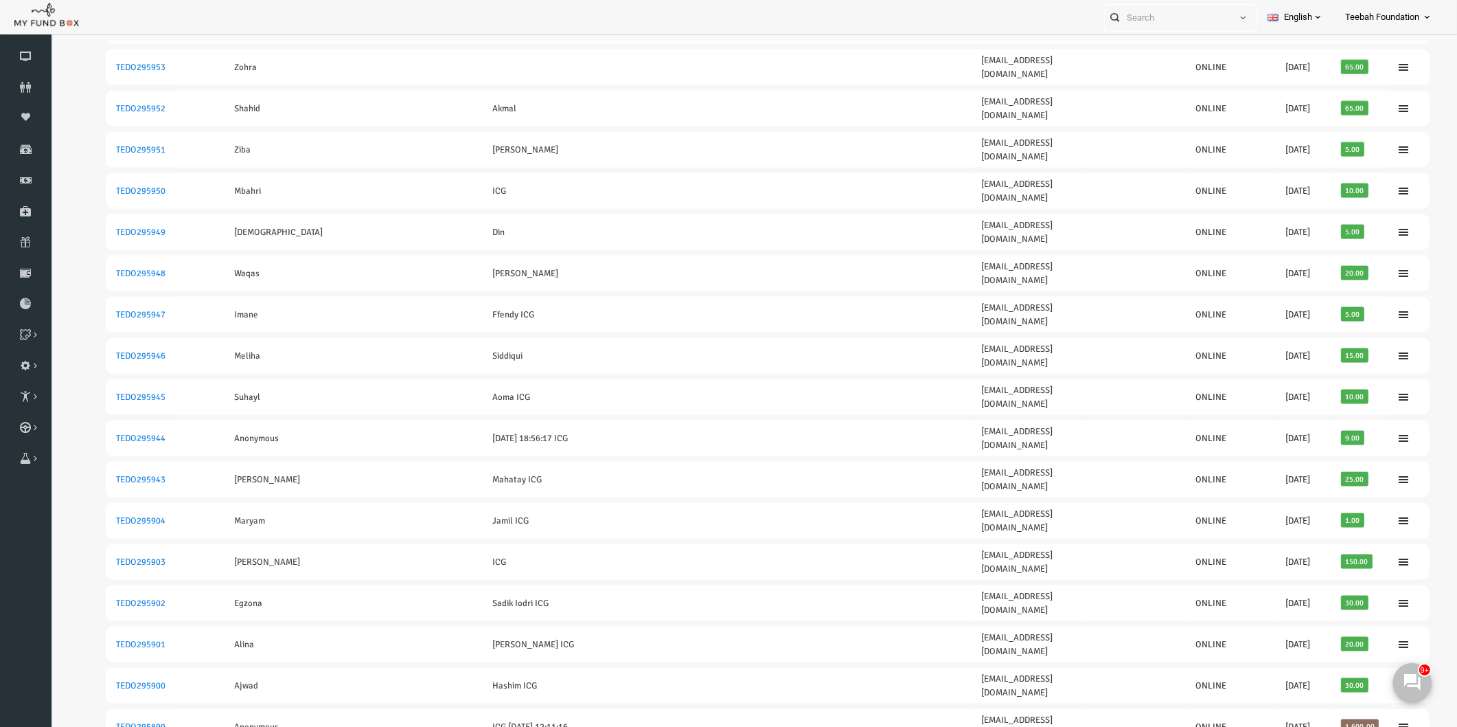
scroll to position [2413, 0]
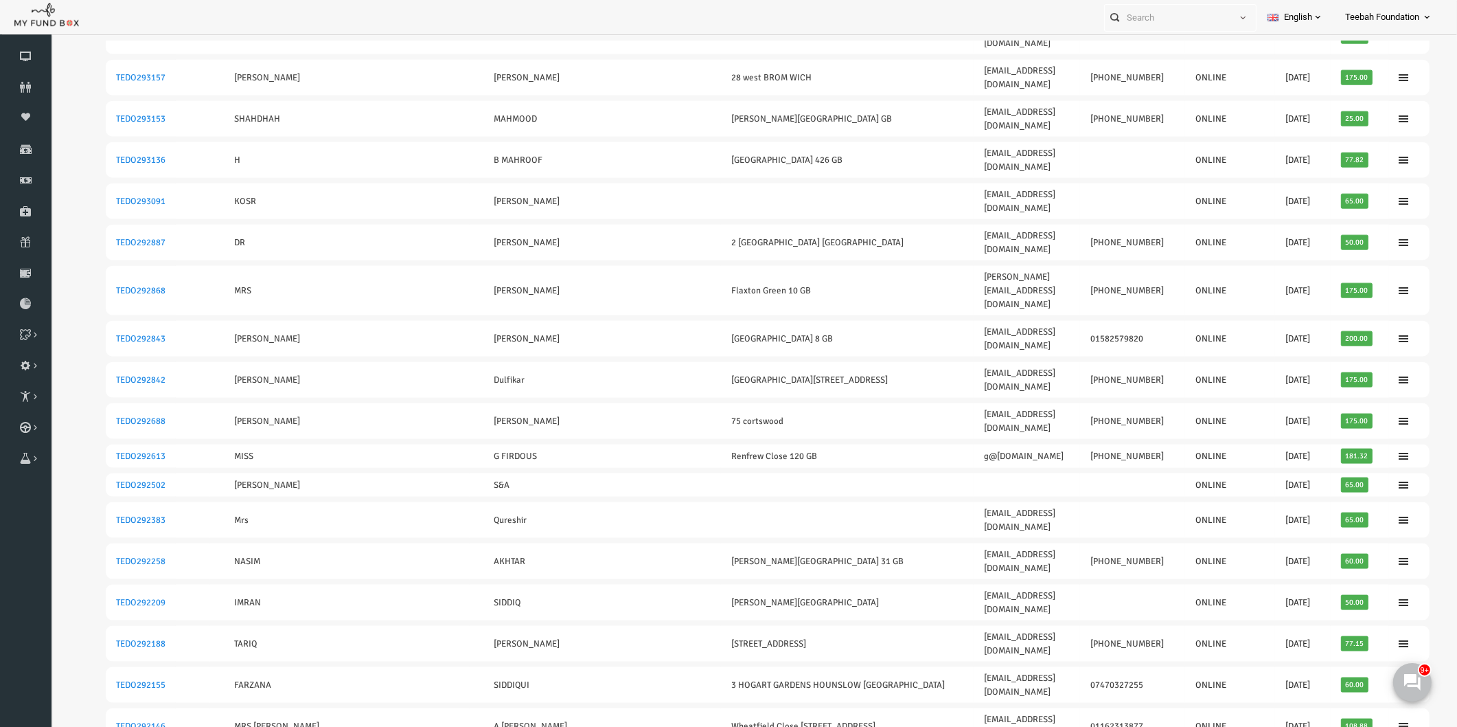
scroll to position [2420, 0]
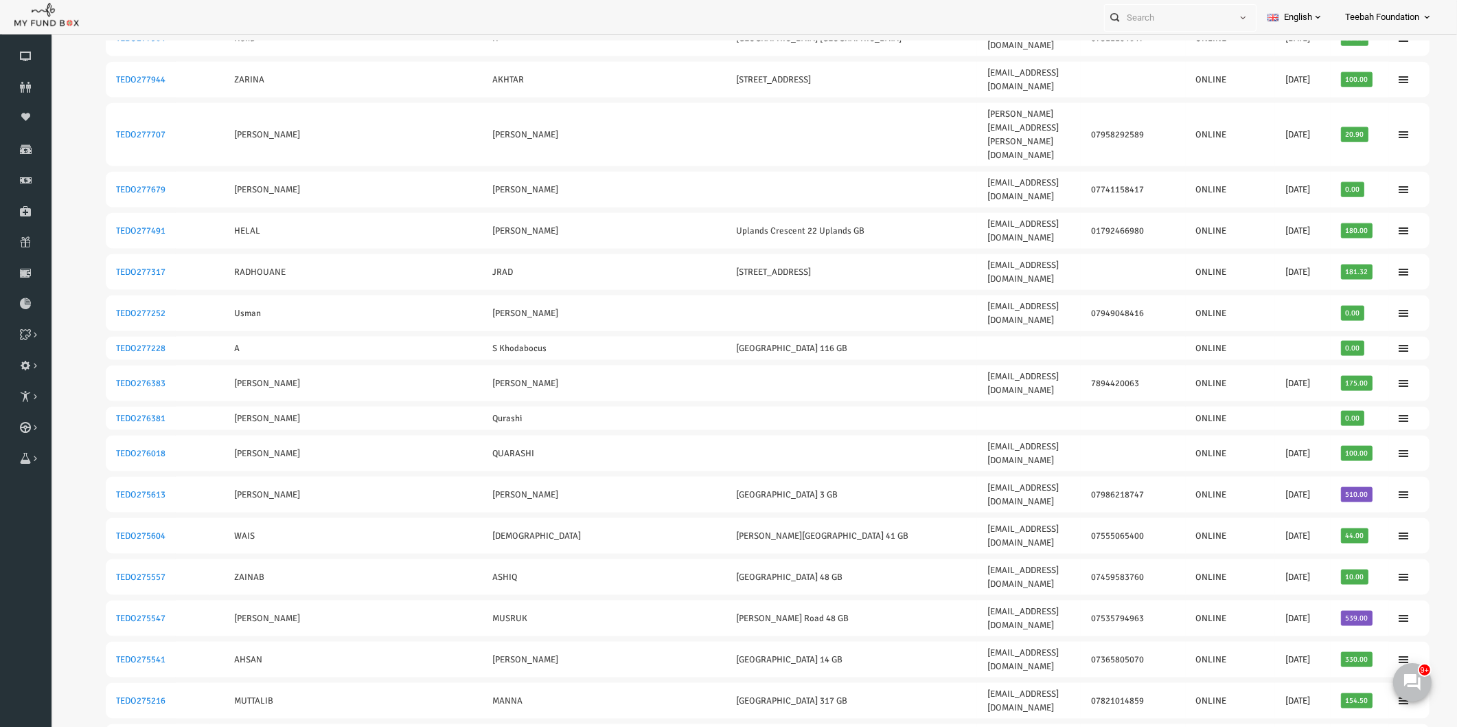
scroll to position [2453, 0]
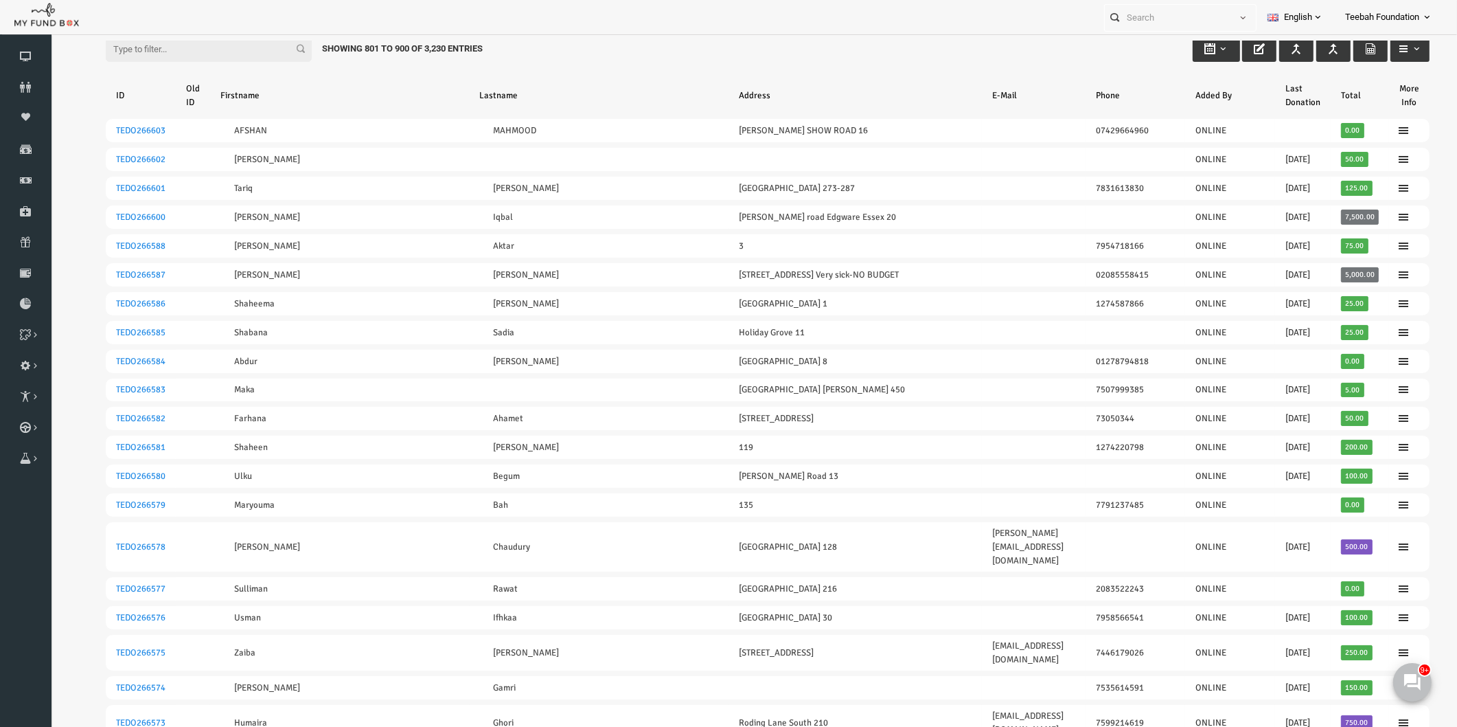
scroll to position [0, 0]
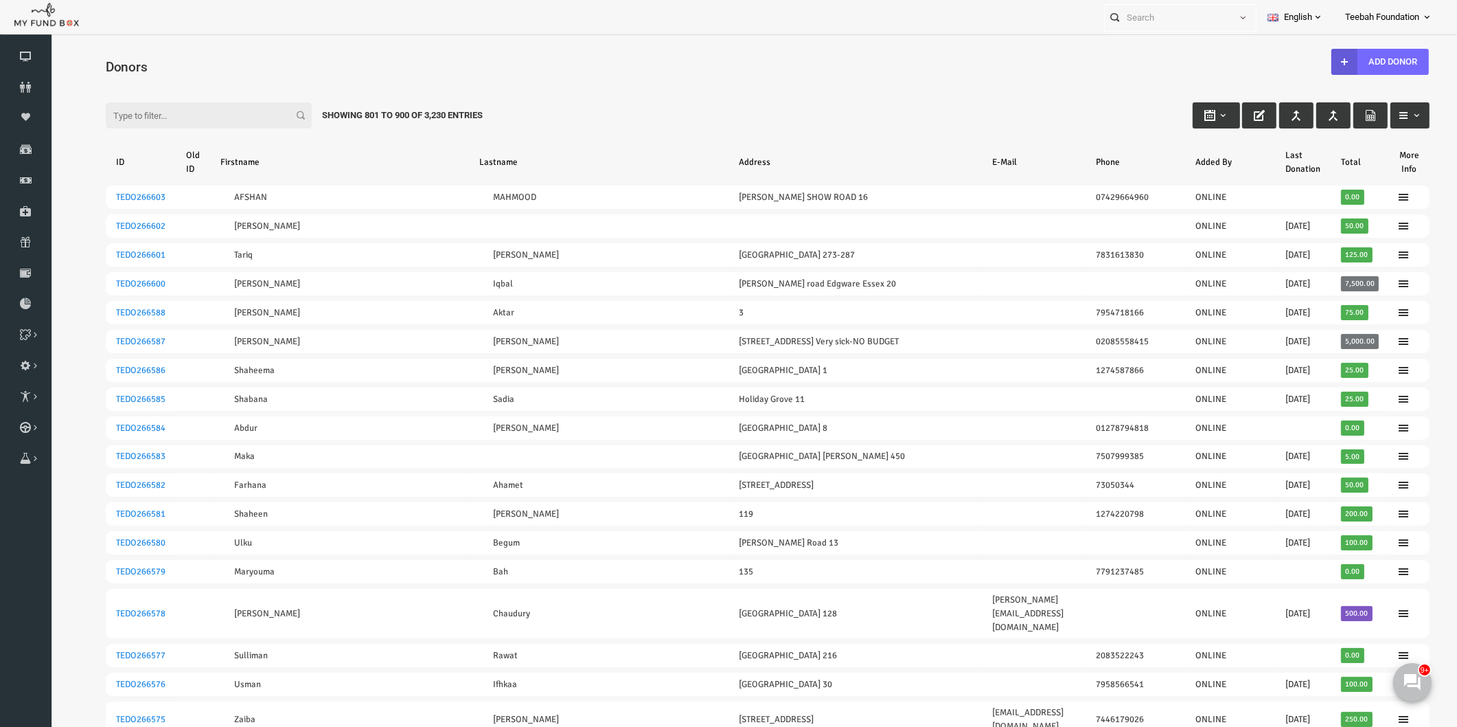
click at [987, 93] on div "Filter: Showing 801 to 900 of 3,230 Entries" at bounding box center [740, 102] width 1352 height 37
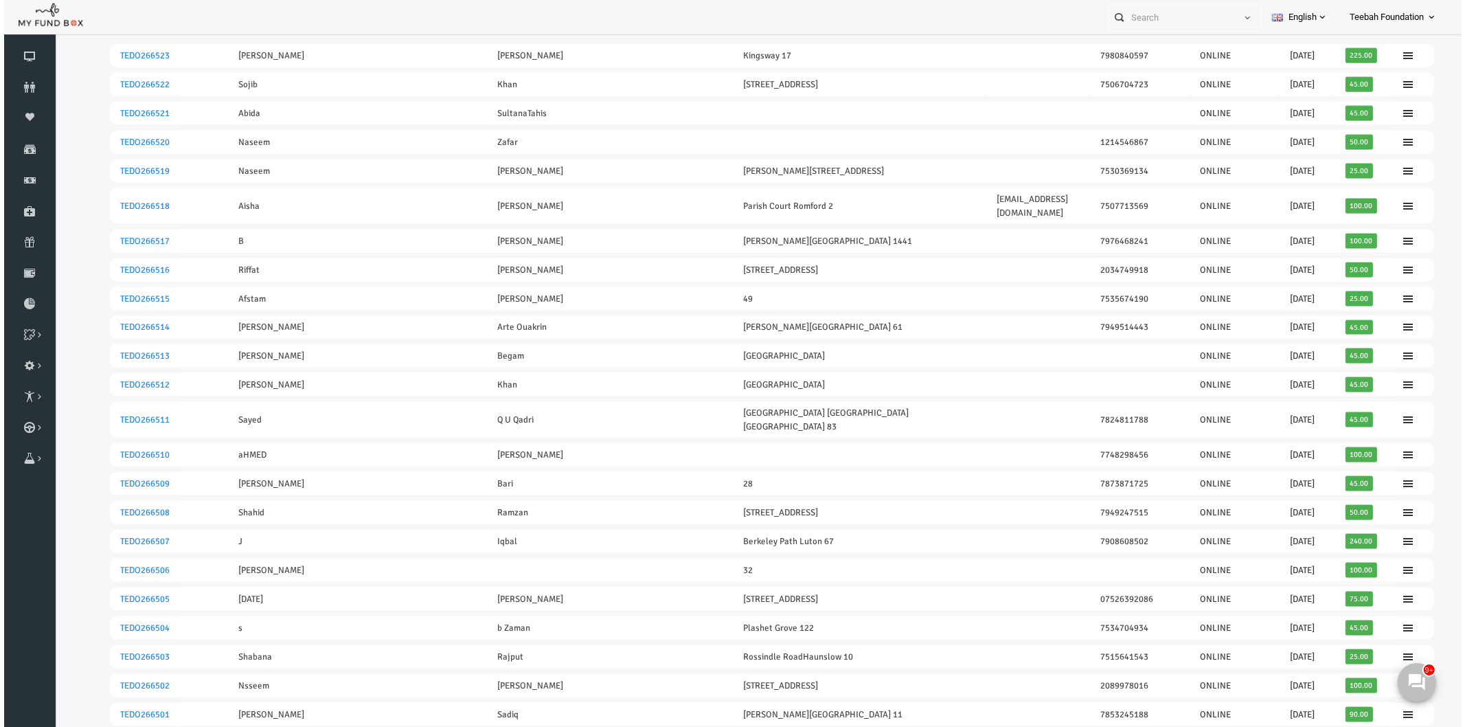
scroll to position [2425, 0]
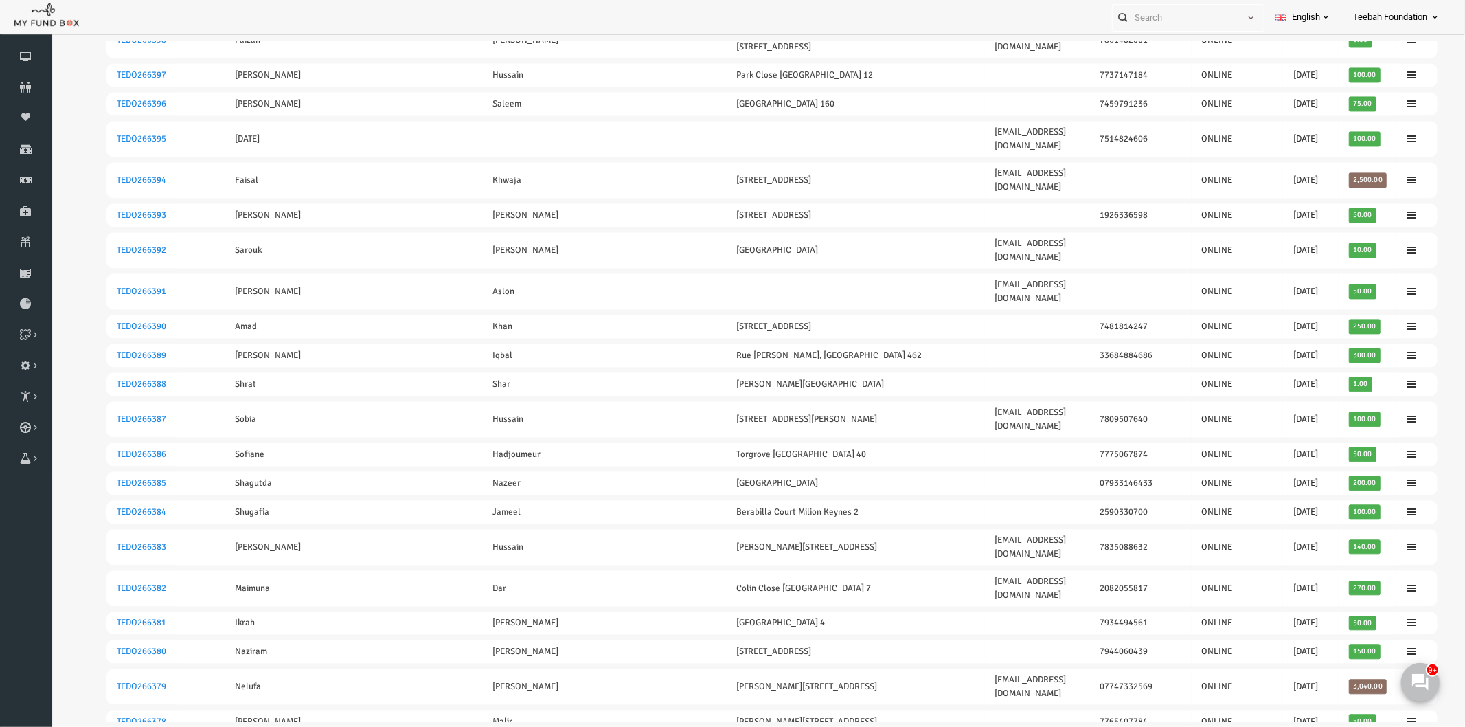
scroll to position [2443, 0]
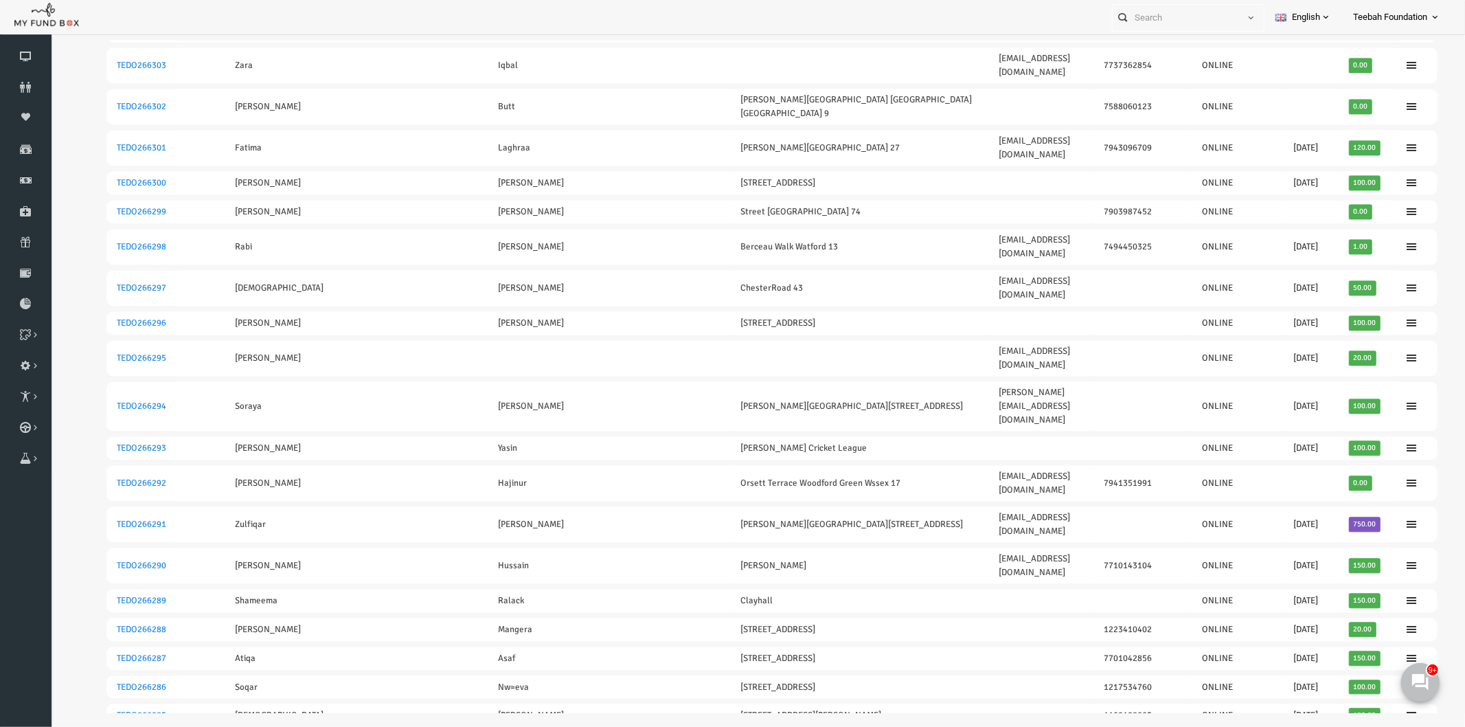
scroll to position [2440, 0]
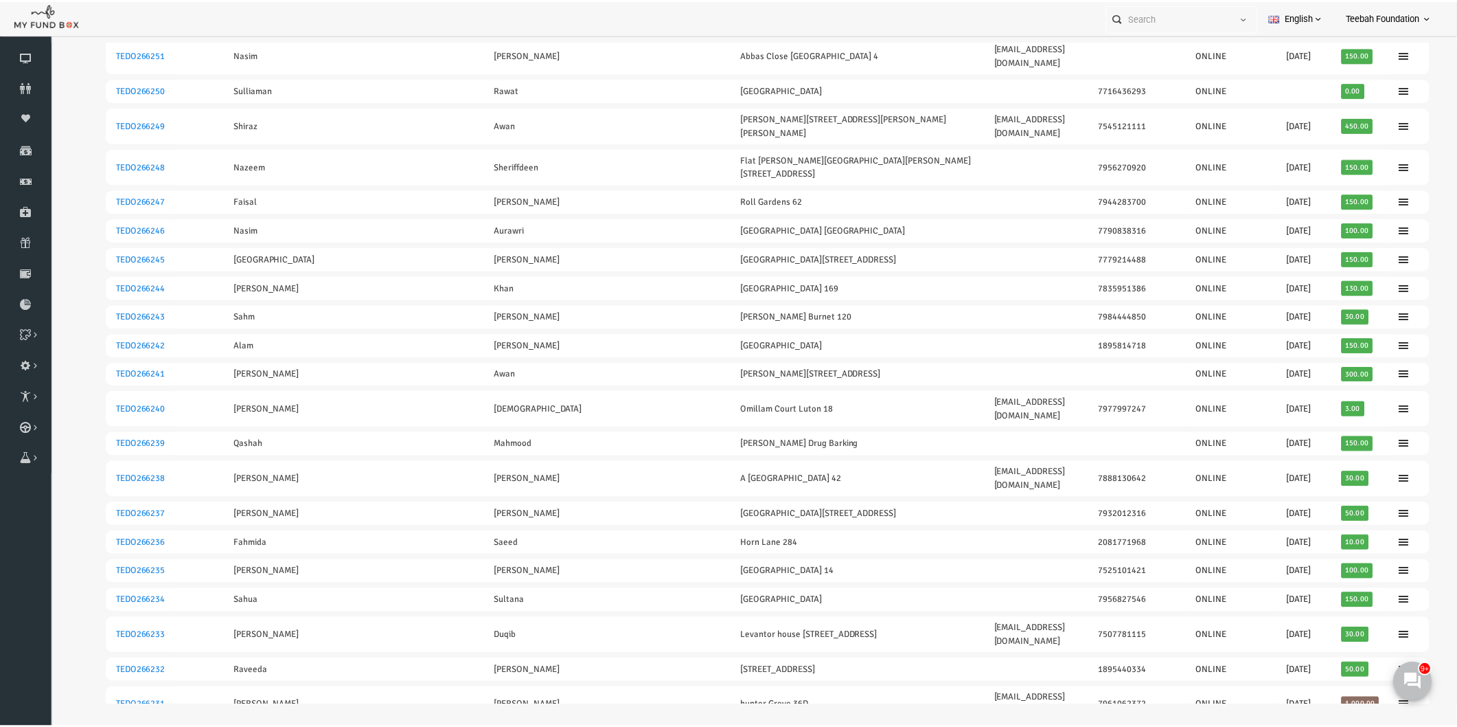
scroll to position [806, 0]
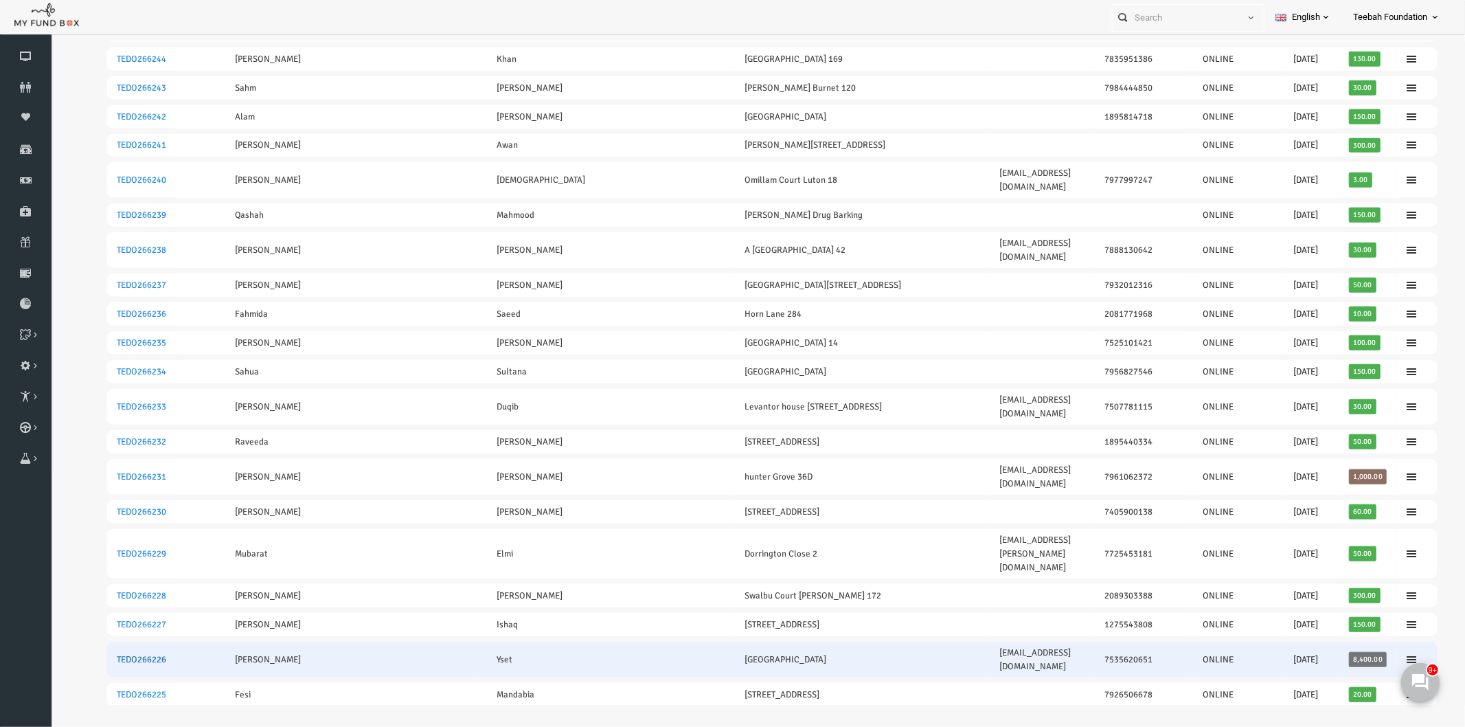
click at [119, 653] on link "TEDO266226" at bounding box center [112, 658] width 49 height 11
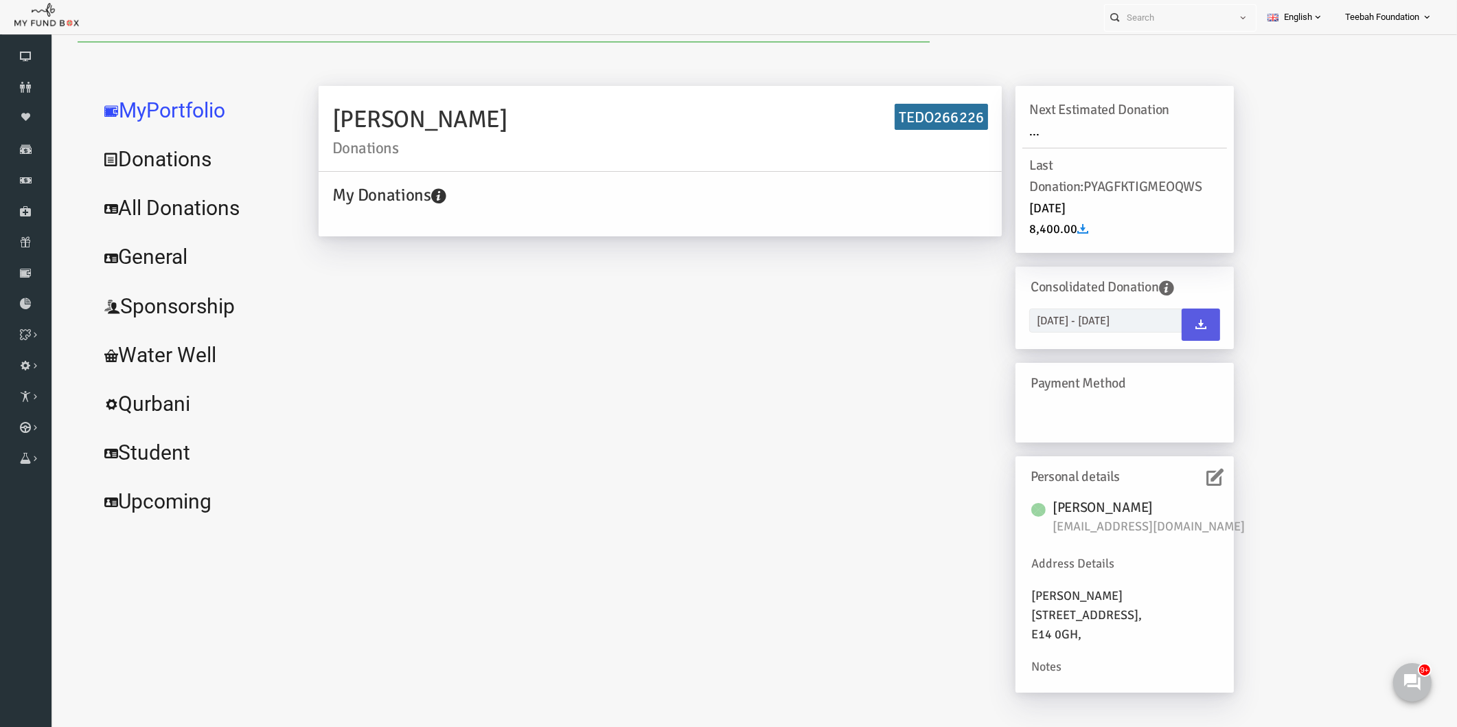
scroll to position [0, 0]
click at [186, 209] on link "All Donations" at bounding box center [167, 207] width 206 height 49
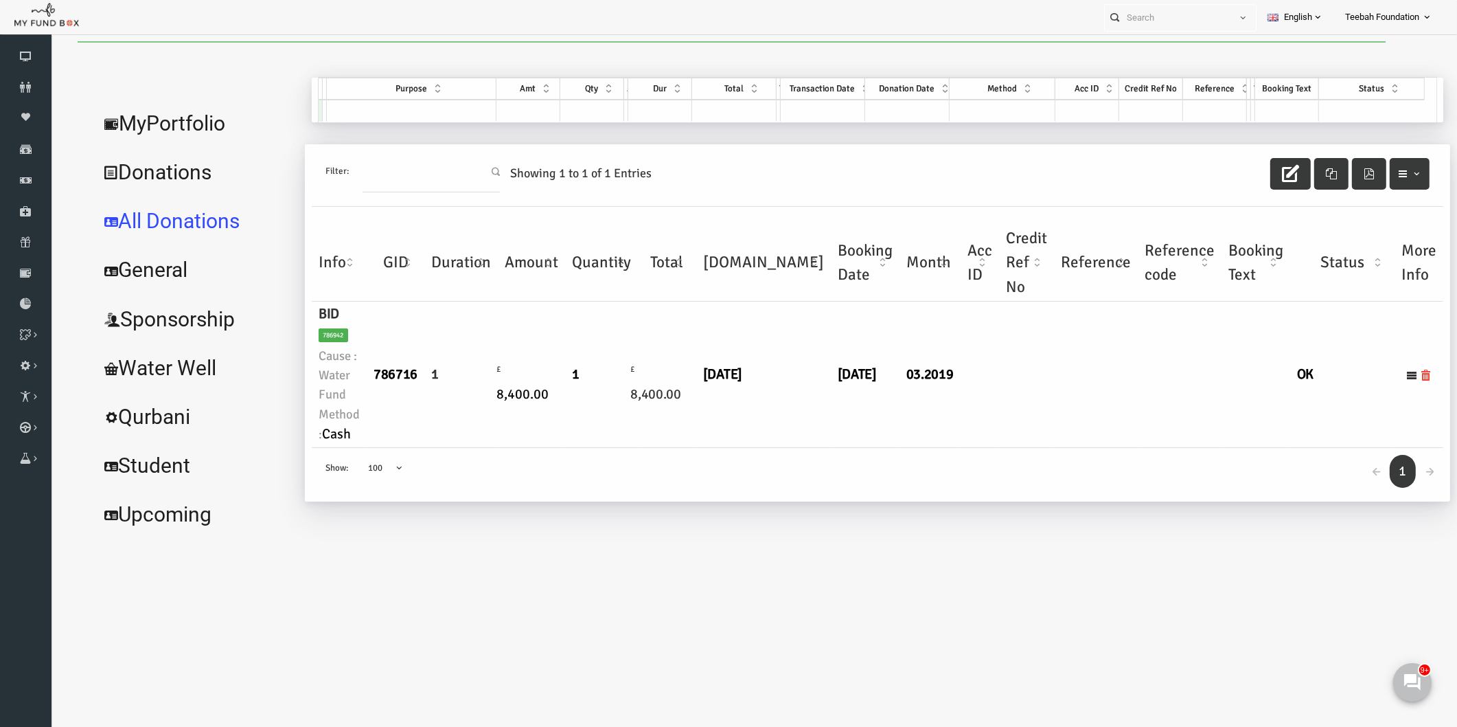
click at [728, 448] on div "← 1 → Show: 10 25 50 100 100" at bounding box center [850, 475] width 1132 height 54
click at [144, 117] on link "MyPortfolio" at bounding box center [167, 123] width 206 height 49
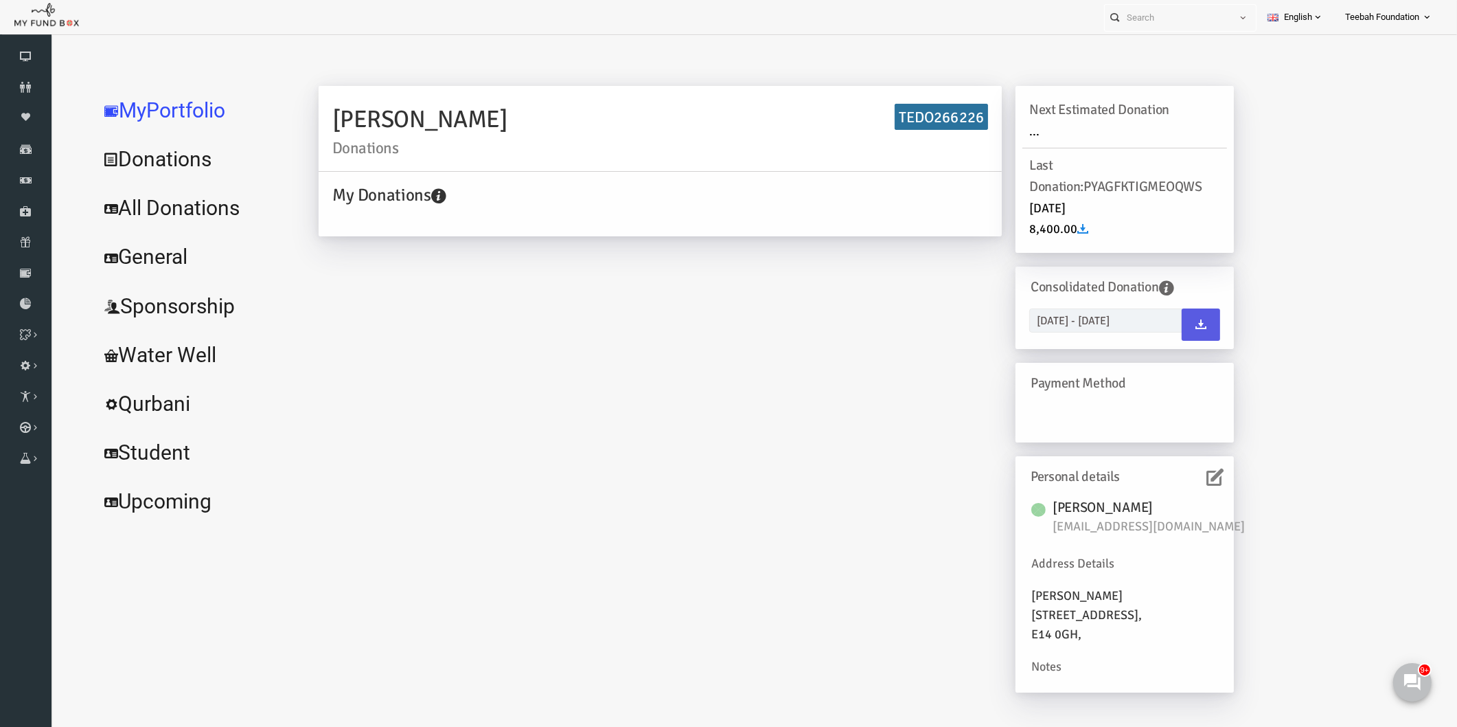
click at [1192, 477] on icon at bounding box center [1187, 476] width 17 height 17
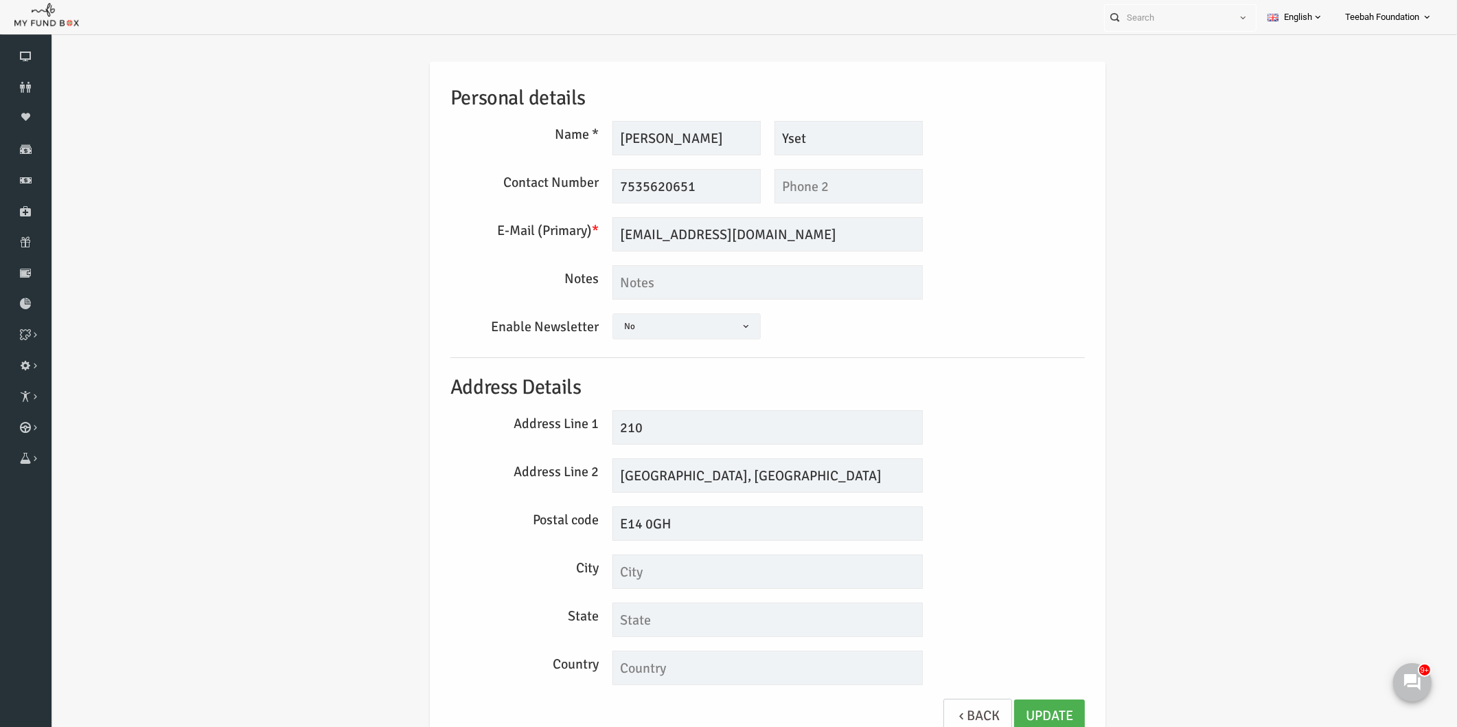
click at [958, 547] on div "Personal details Name * [PERSON_NAME] Description allows upto maximum of 255 ch…" at bounding box center [740, 404] width 662 height 685
click at [1024, 712] on link "Update" at bounding box center [1021, 716] width 71 height 34
click at [224, 129] on div "Personal details Name * [PERSON_NAME] Description allows upto maximum of 255 ch…" at bounding box center [739, 408] width 1379 height 734
click at [1140, 174] on div "Personal details Name * [PERSON_NAME] Description allows upto maximum of 255 ch…" at bounding box center [739, 408] width 1379 height 734
click at [629, 141] on input "[PERSON_NAME]" at bounding box center [658, 138] width 148 height 34
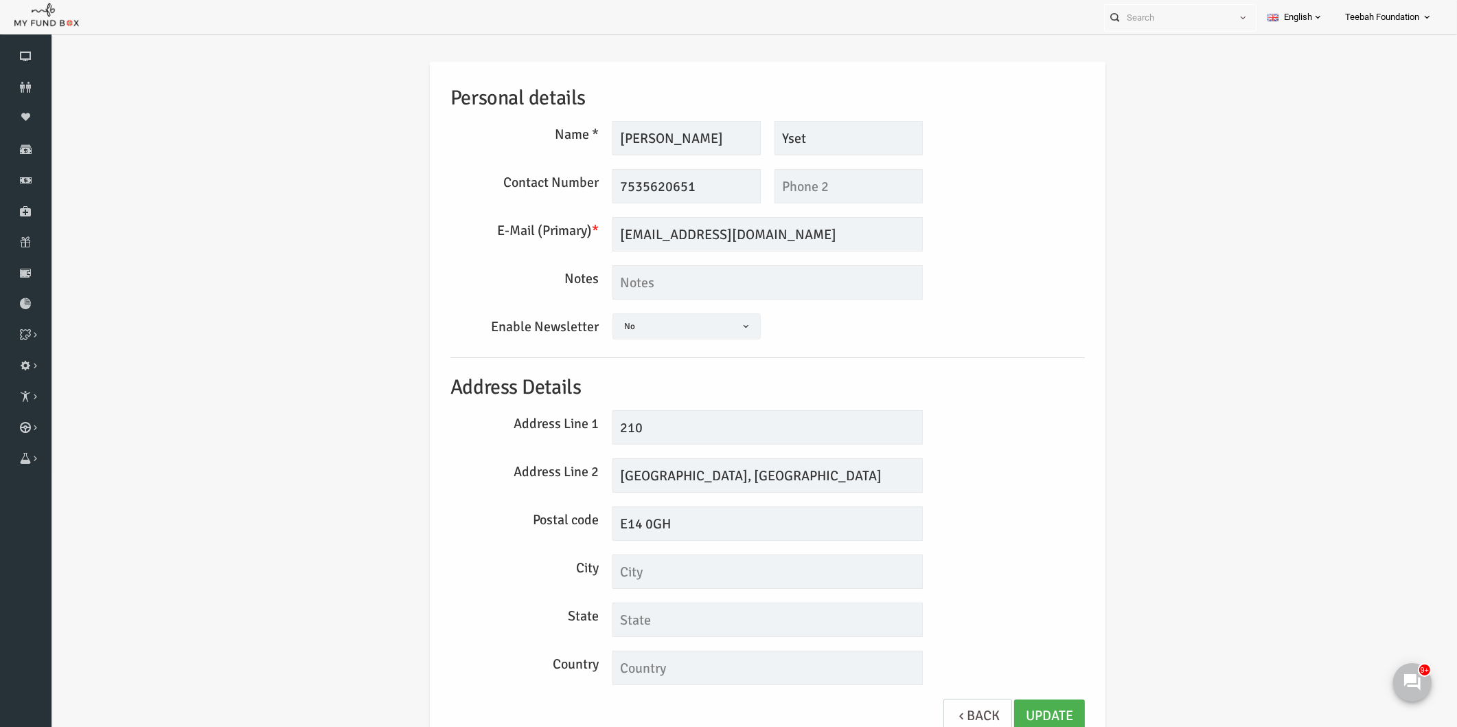
click at [1241, 454] on div "Personal details Name * [PERSON_NAME] Description allows upto maximum of 255 ch…" at bounding box center [739, 408] width 1379 height 734
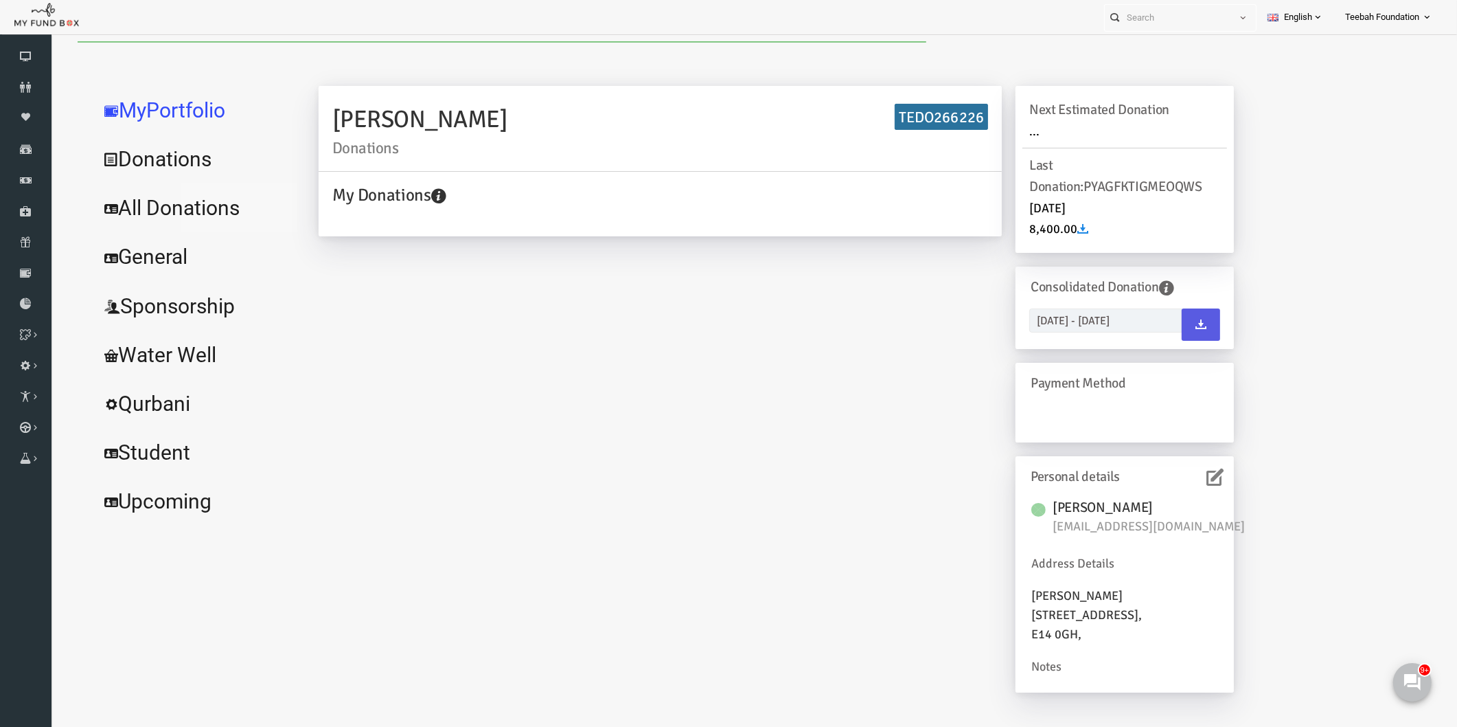
click at [188, 206] on link "All Donations" at bounding box center [167, 207] width 206 height 49
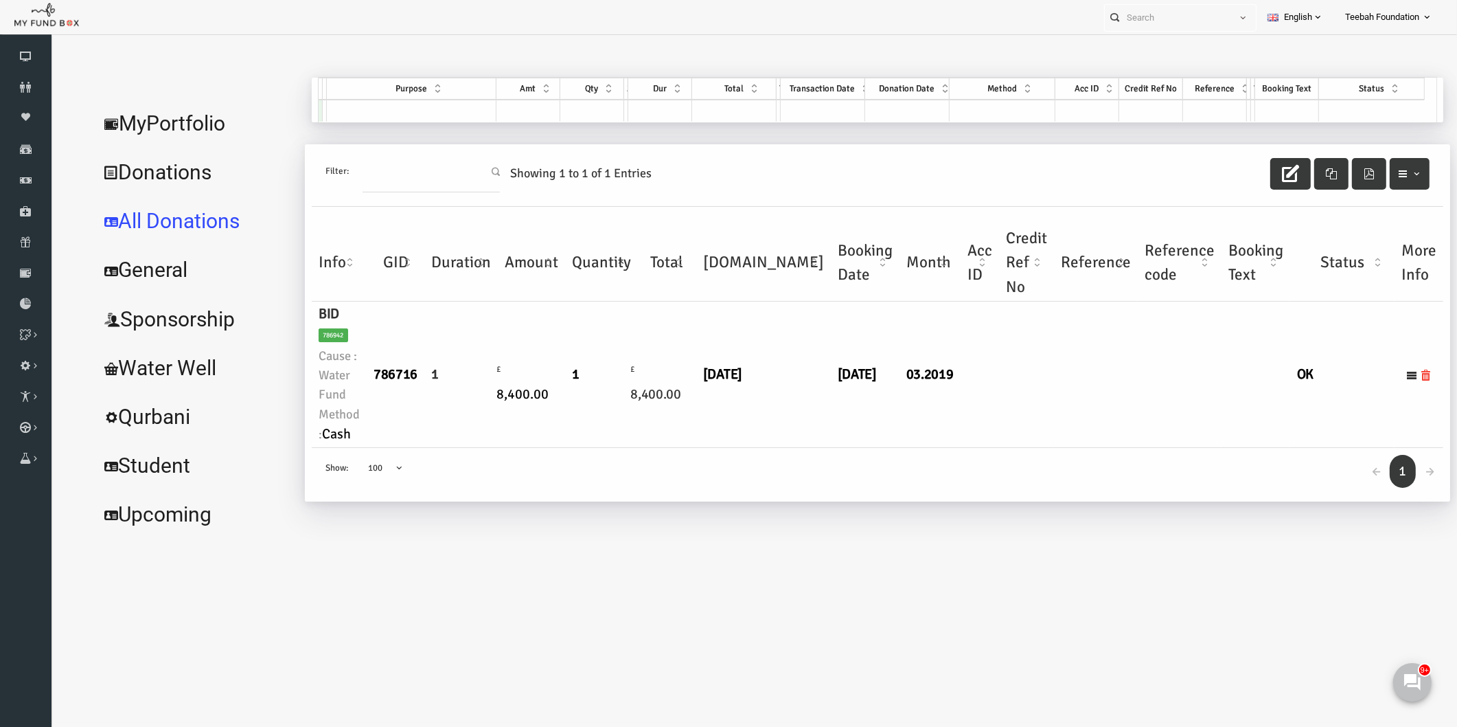
click at [565, 448] on div "← 1 → Show: 10 25 50 100 100" at bounding box center [850, 475] width 1132 height 54
click at [184, 128] on link "MyPortfolio" at bounding box center [167, 123] width 206 height 49
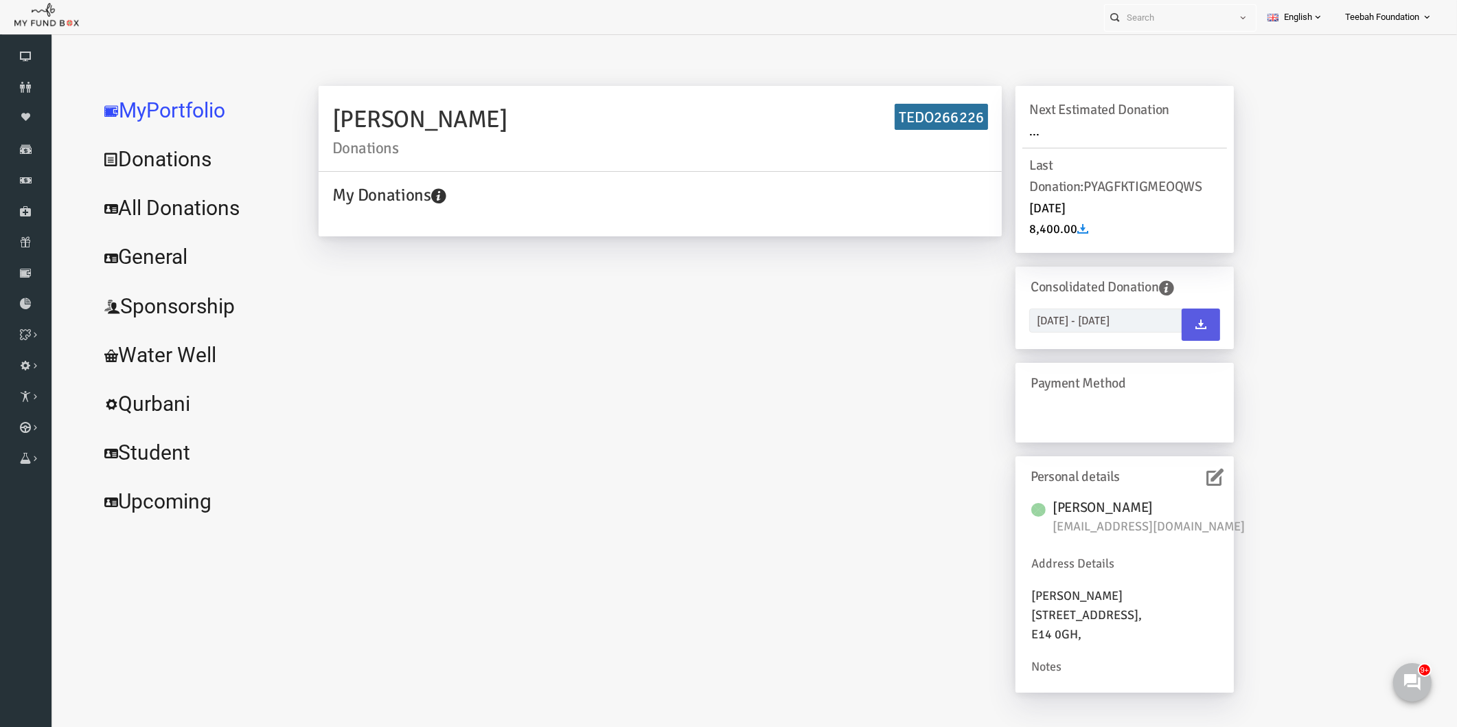
click at [758, 435] on div "[PERSON_NAME] Donations TEDO266226 My Donations Get free account credit Get fre…" at bounding box center [748, 396] width 943 height 620
click at [1256, 467] on div "[PERSON_NAME] Donations TEDO266226 My Donations Get free account credit Get fre…" at bounding box center [850, 392] width 1132 height 628
click at [795, 489] on div "[PERSON_NAME] Donations TEDO266226 My Donations Get free account credit Get fre…" at bounding box center [748, 396] width 943 height 620
click at [178, 201] on link "All Donations" at bounding box center [167, 207] width 206 height 49
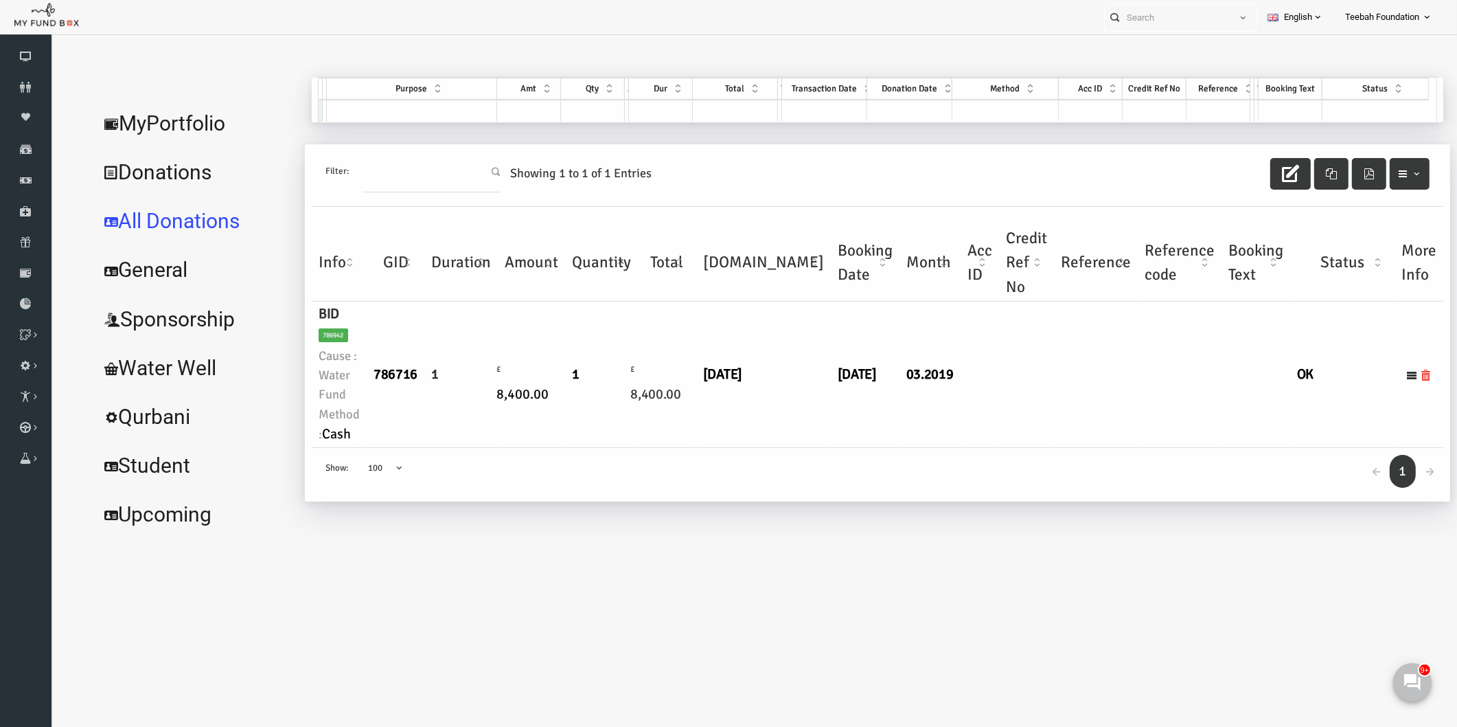
click at [971, 406] on td at bounding box center [998, 375] width 55 height 146
click at [152, 121] on link "MyPortfolio" at bounding box center [167, 123] width 206 height 49
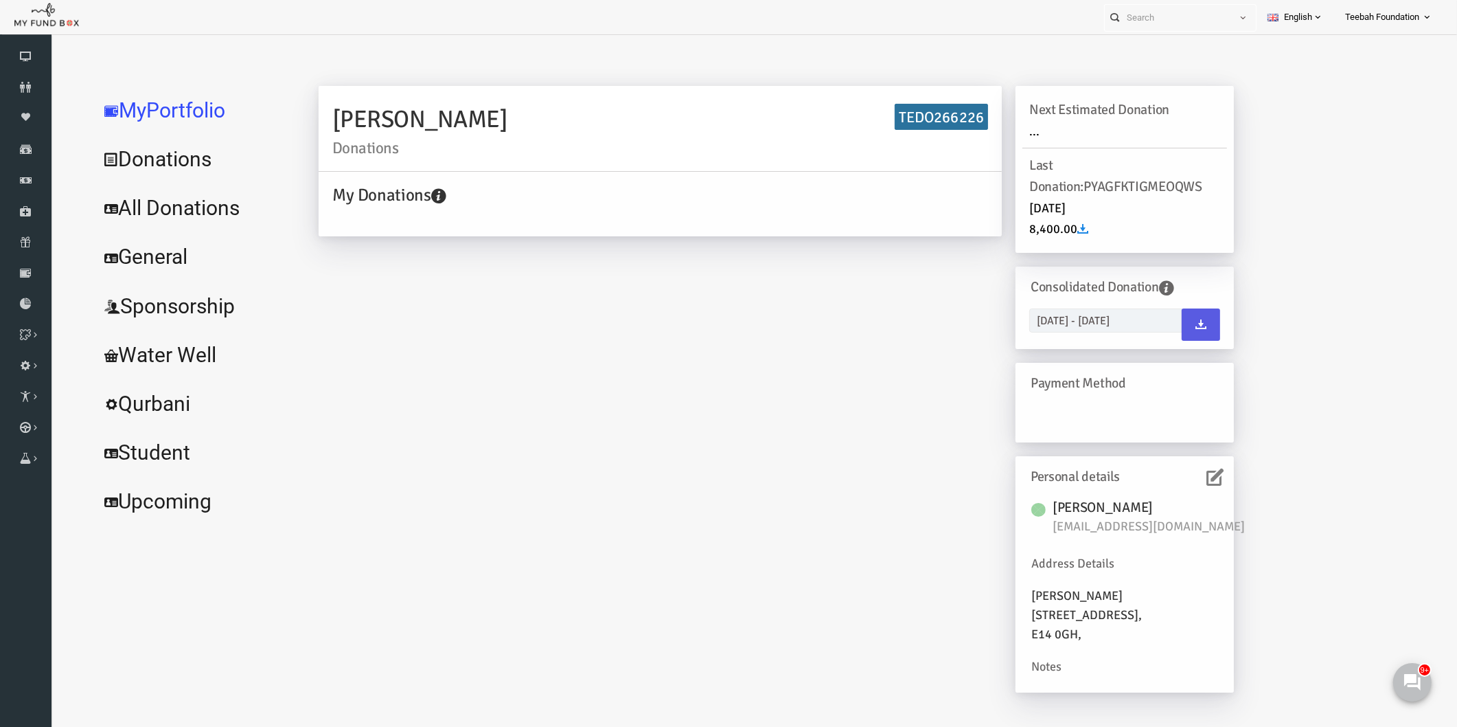
click at [1318, 576] on div "[PERSON_NAME] Donations TEDO266226 My Donations Get free account credit Get fre…" at bounding box center [850, 392] width 1132 height 628
click at [1120, 527] on span "[EMAIL_ADDRESS][DOMAIN_NAME]" at bounding box center [1128, 526] width 206 height 19
copy div "[EMAIL_ADDRESS][DOMAIN_NAME]"
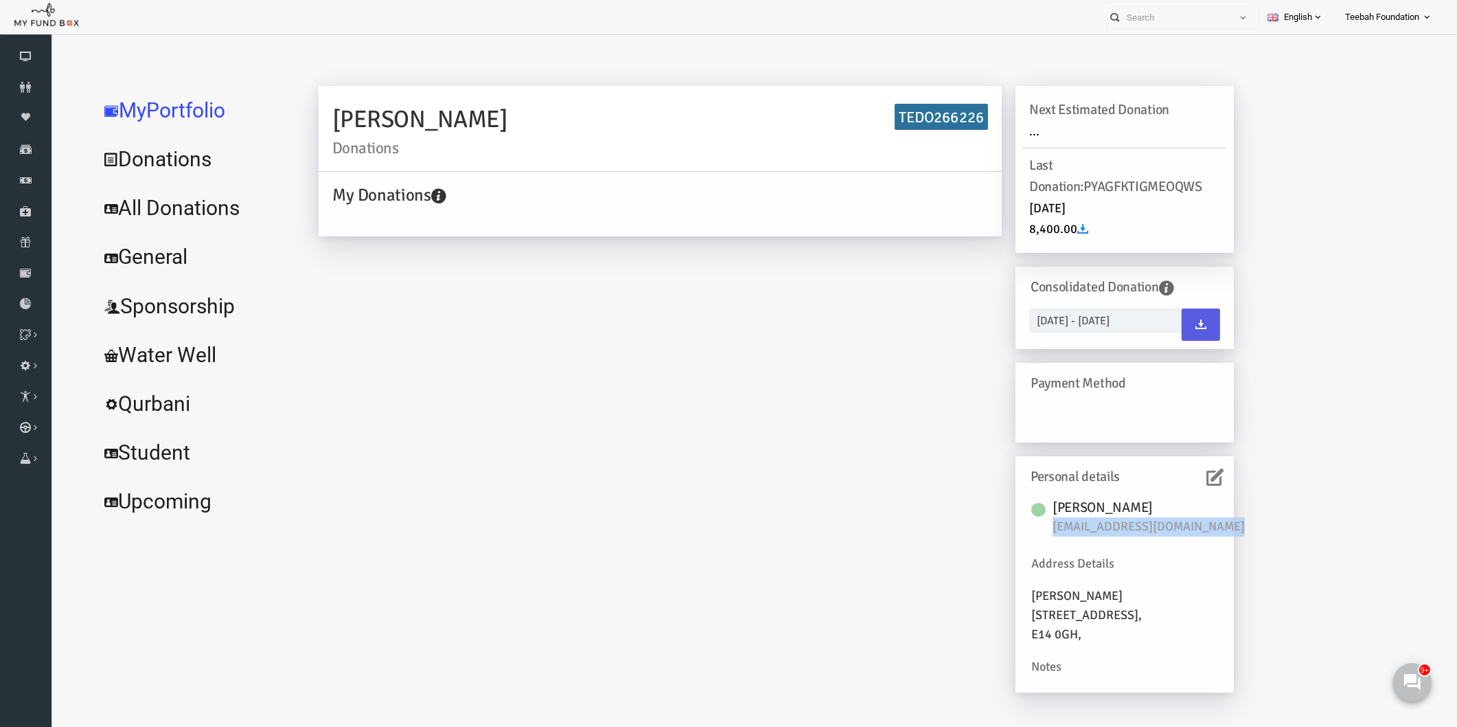
drag, startPoint x: 421, startPoint y: 114, endPoint x: 297, endPoint y: 113, distance: 123.6
click at [297, 113] on div "[PERSON_NAME] Donations TEDO266226" at bounding box center [632, 129] width 683 height 86
copy h2 "[PERSON_NAME]"
click at [786, 285] on div "[PERSON_NAME] Donations TEDO266226 My Donations Get free account credit Get fre…" at bounding box center [748, 396] width 943 height 620
click at [160, 204] on link "All Donations" at bounding box center [167, 207] width 206 height 49
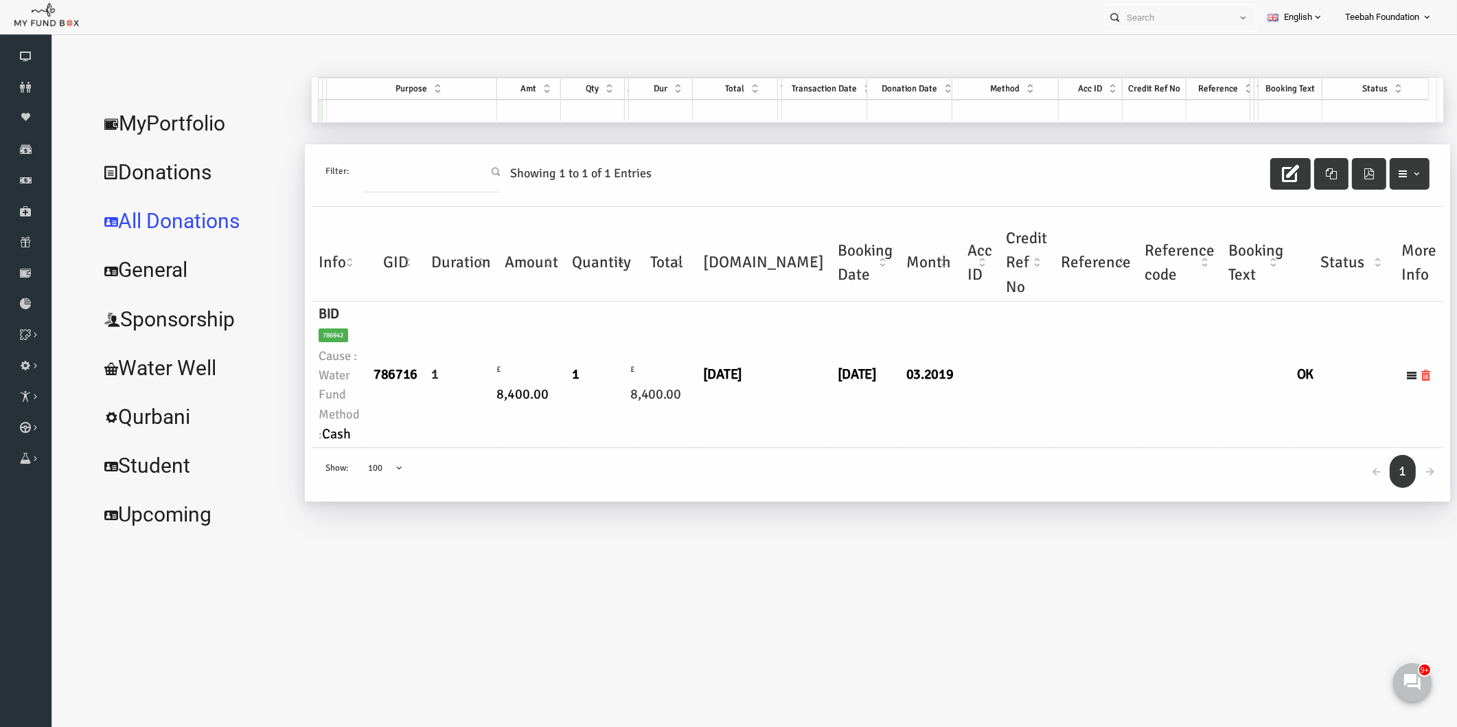
click at [1007, 510] on div "[PERSON_NAME] Donations TEDO266226 My Donations Get free account credit Get fre…" at bounding box center [843, 308] width 1146 height 461
click at [30, 87] on icon at bounding box center [26, 87] width 52 height 11
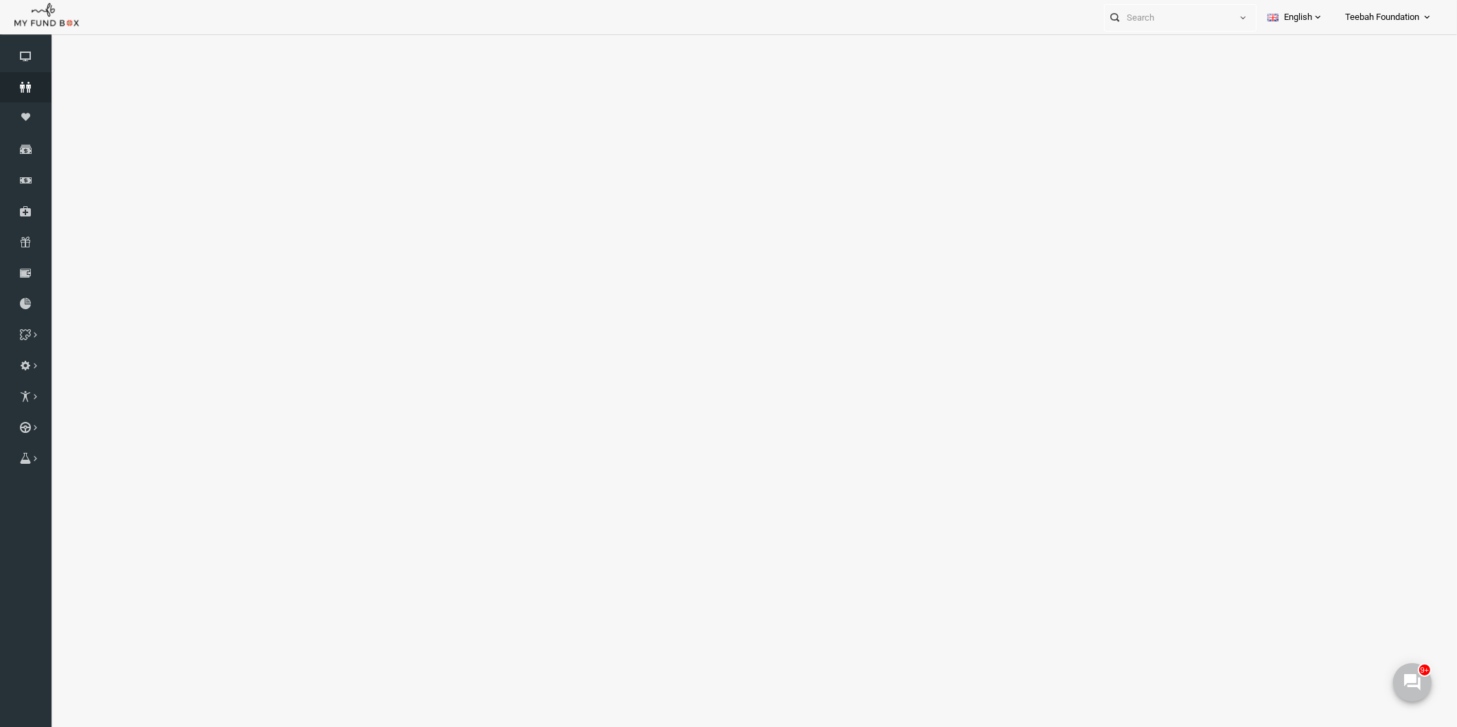
select select "100"
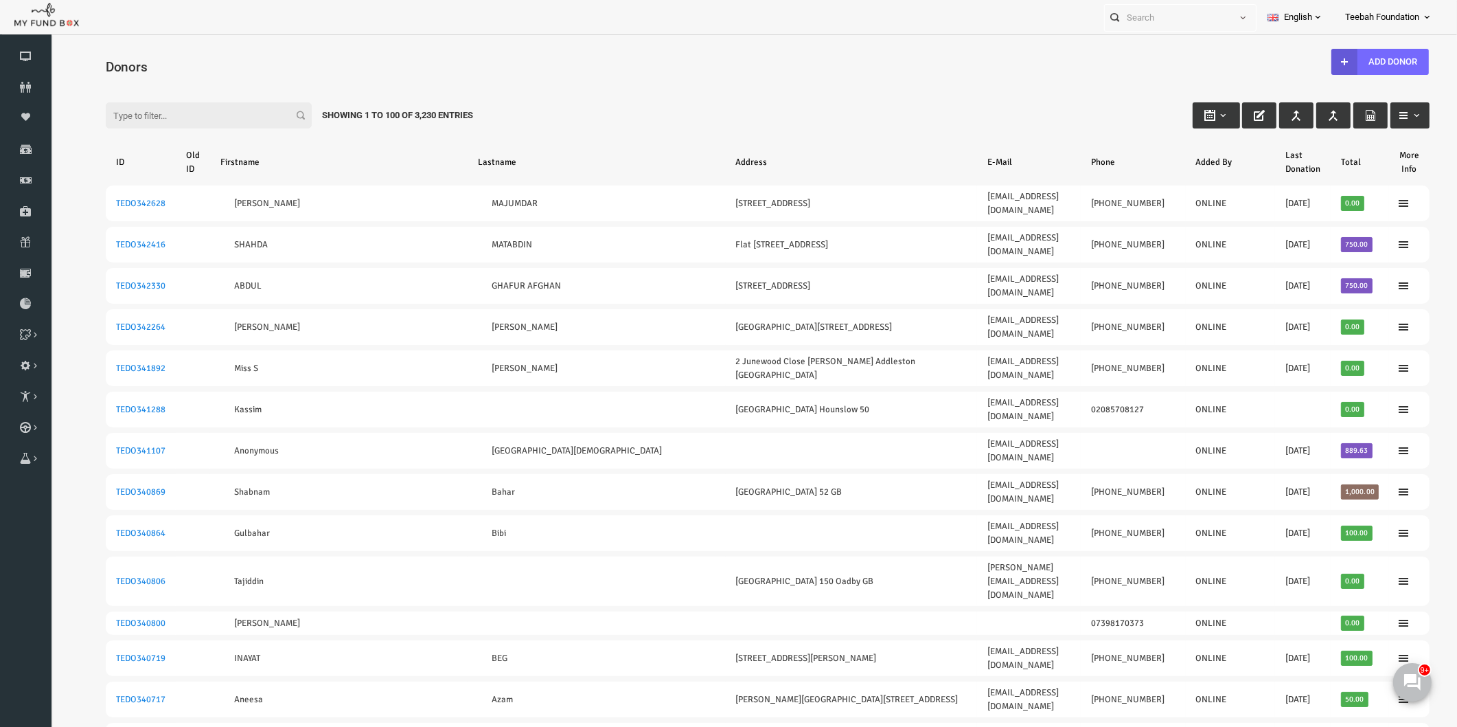
click at [574, 103] on div "Filter: Showing 1 to 100 of 3,230 Entries" at bounding box center [740, 102] width 1352 height 37
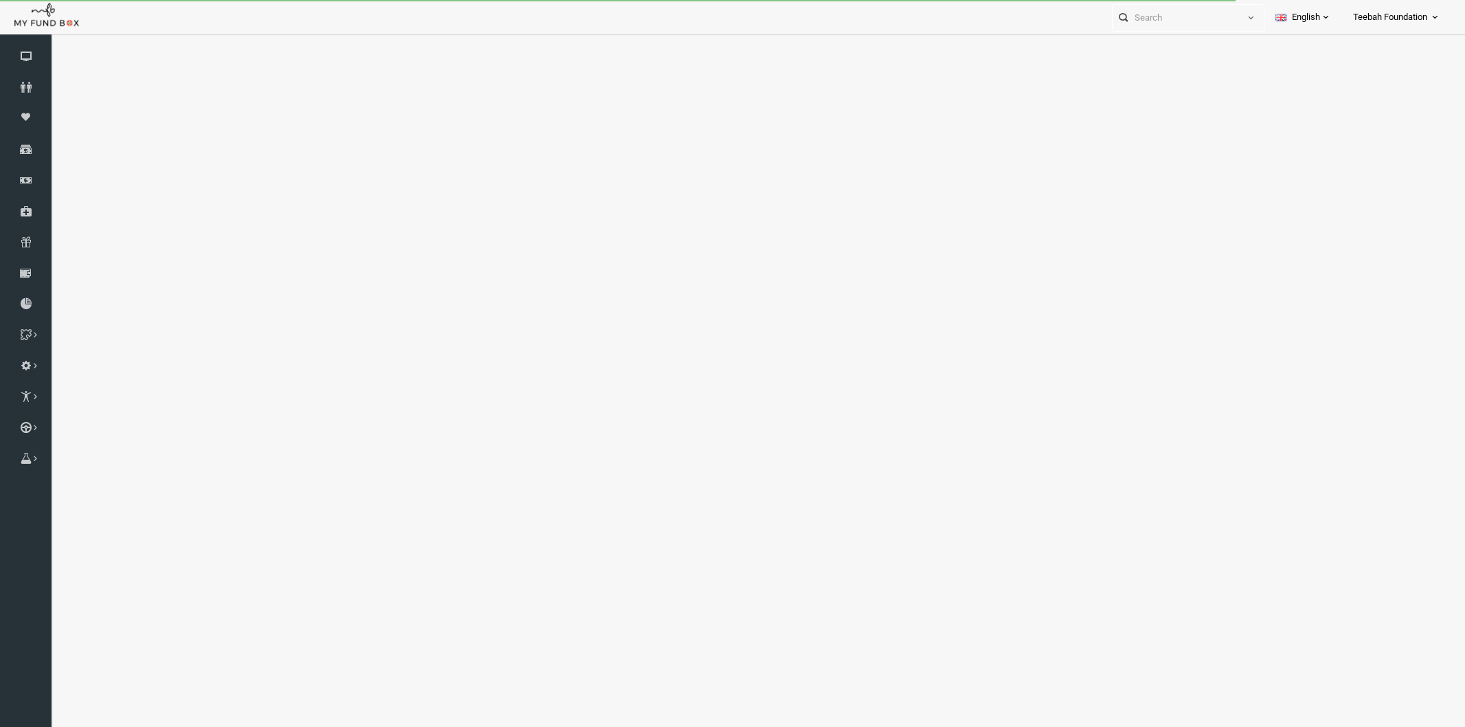
select select "100"
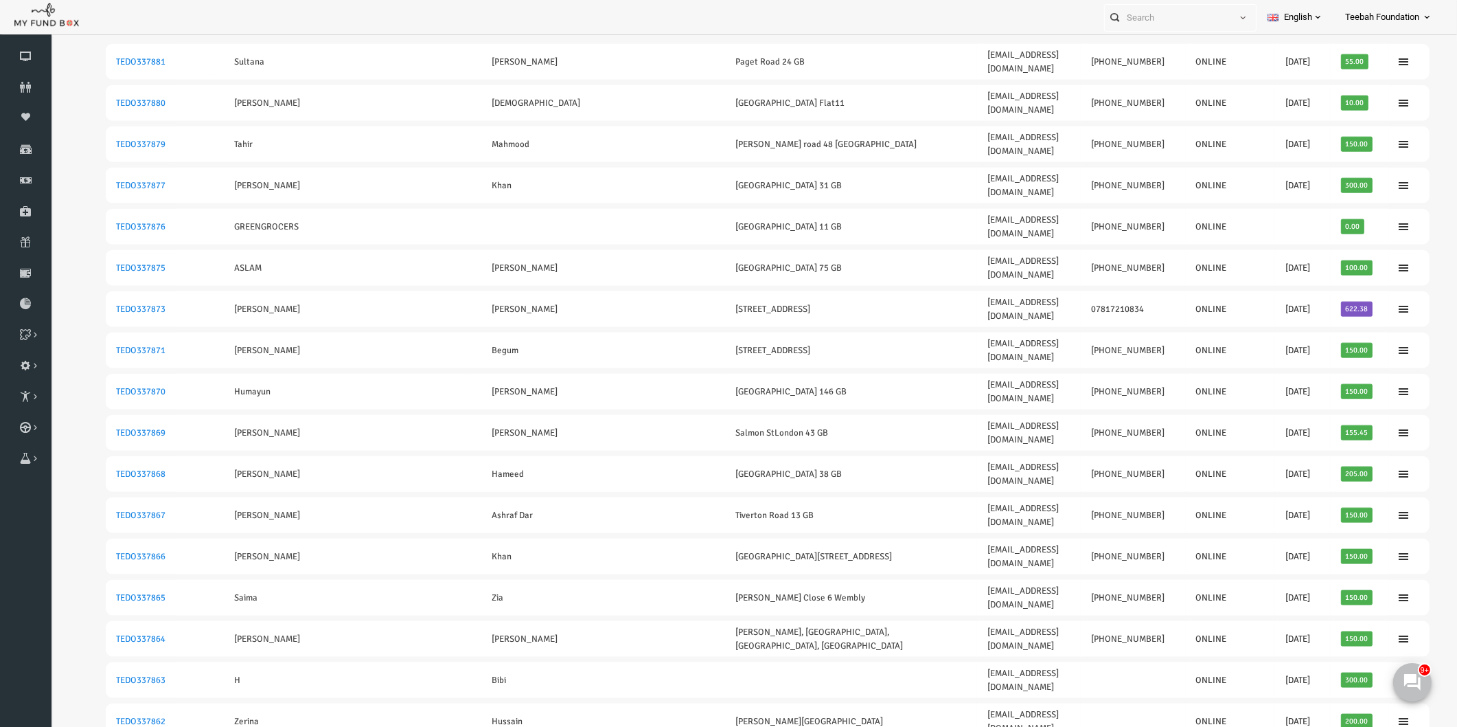
scroll to position [2457, 0]
